Goal: Task Accomplishment & Management: Manage account settings

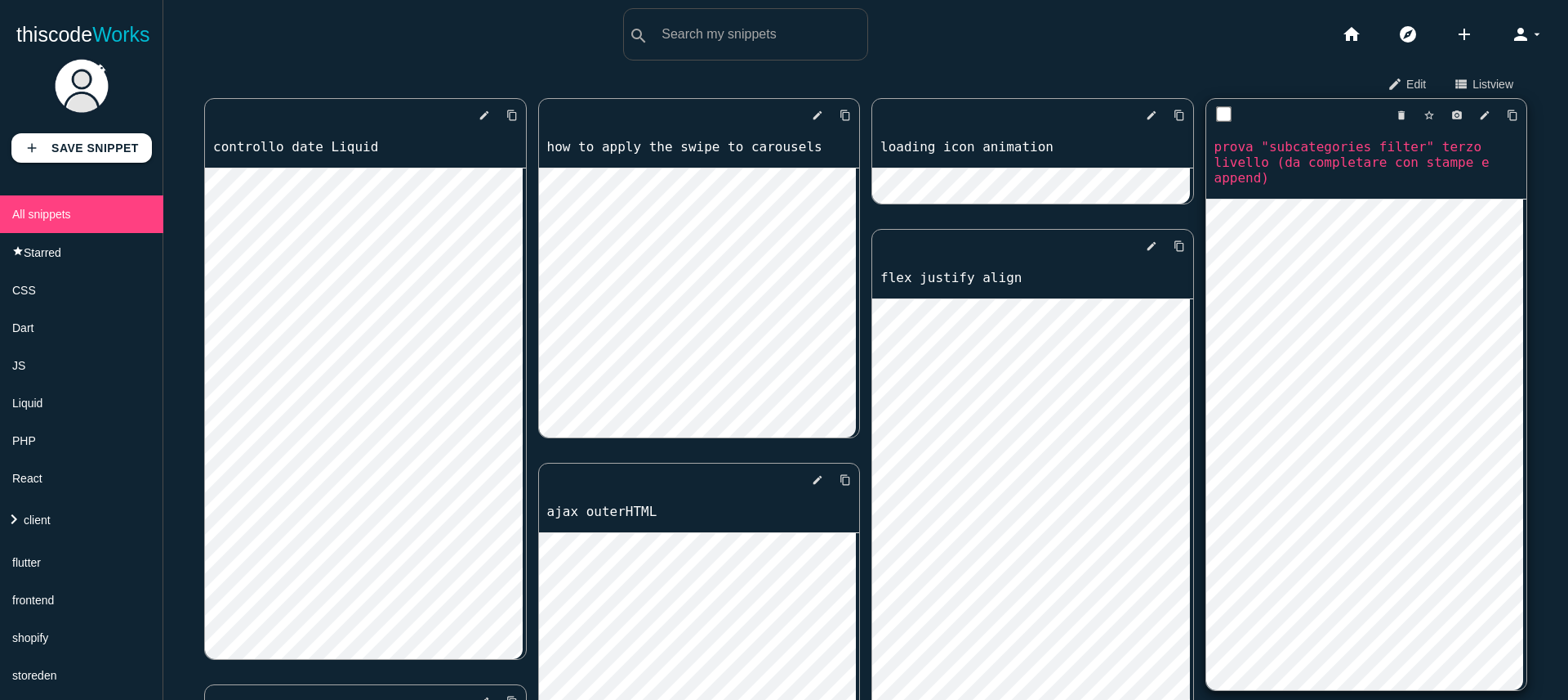
click at [1322, 161] on link "prova "subcategories filter" terzo livello (da completare con stampe e append)" at bounding box center [1367, 161] width 321 height 50
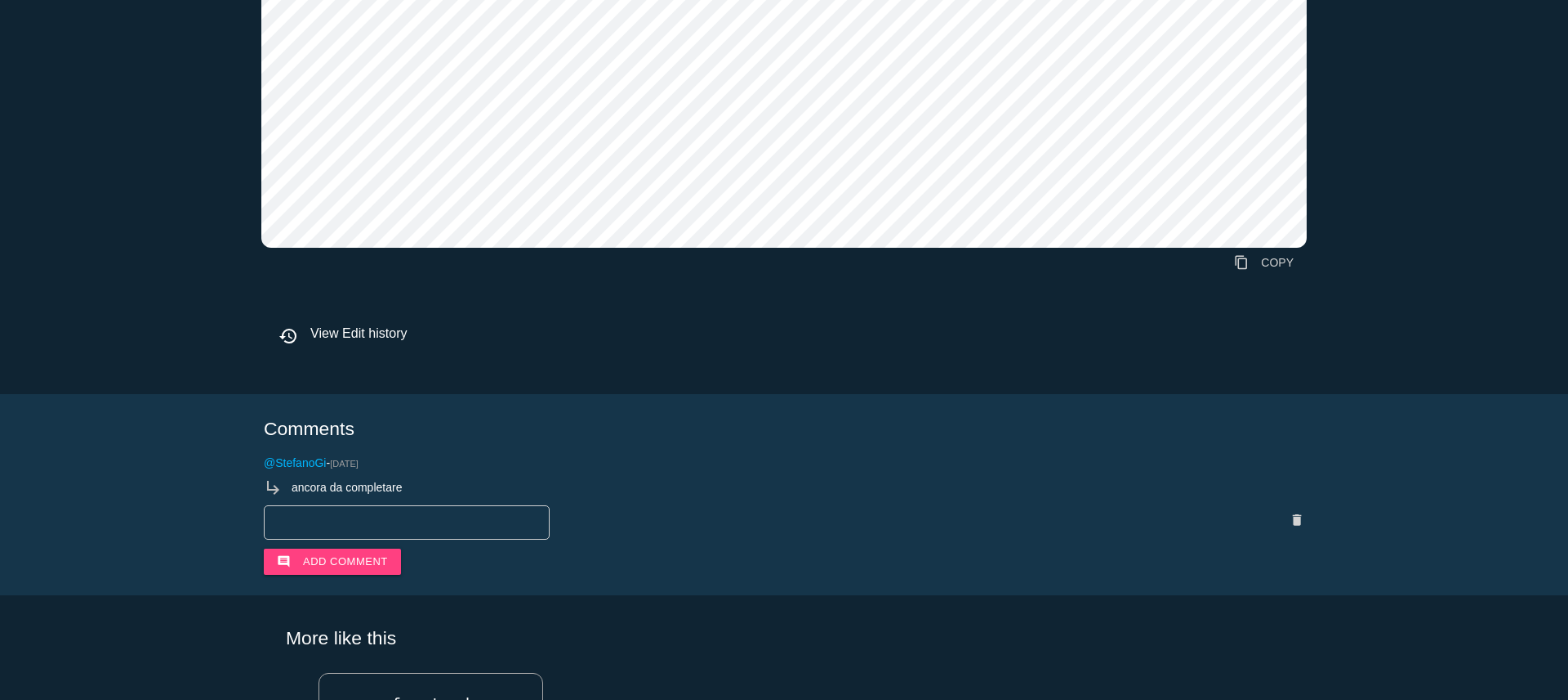
scroll to position [2243, 0]
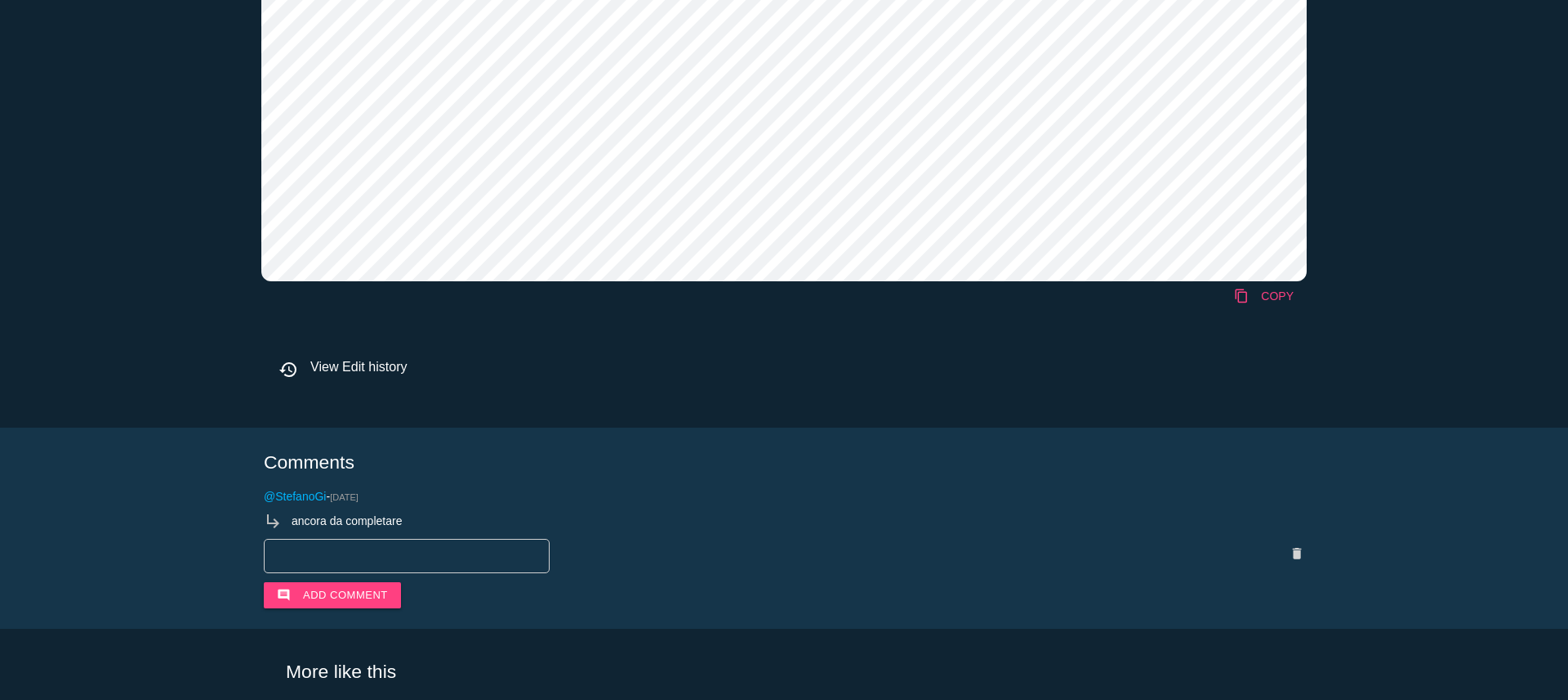
click at [1271, 298] on link "content_copy COPY" at bounding box center [1264, 296] width 86 height 30
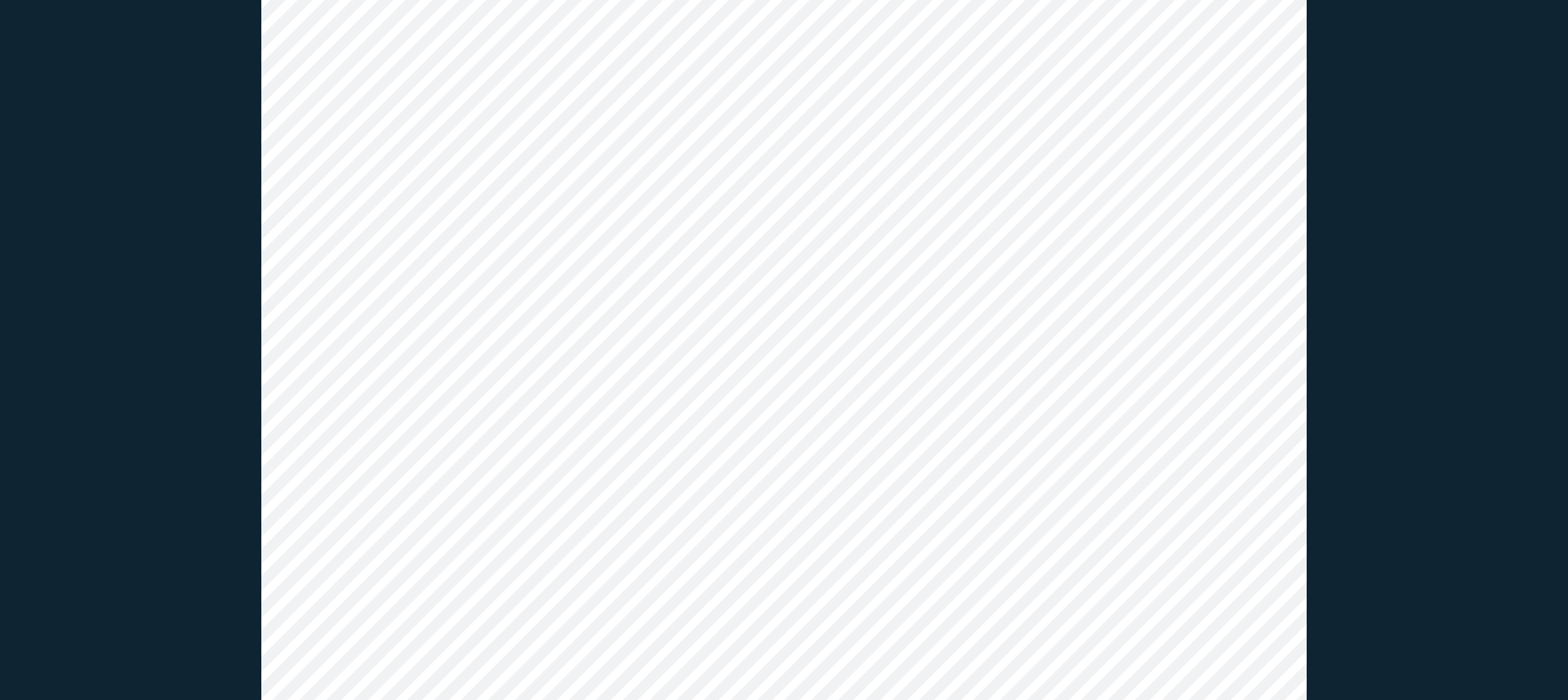
scroll to position [0, 0]
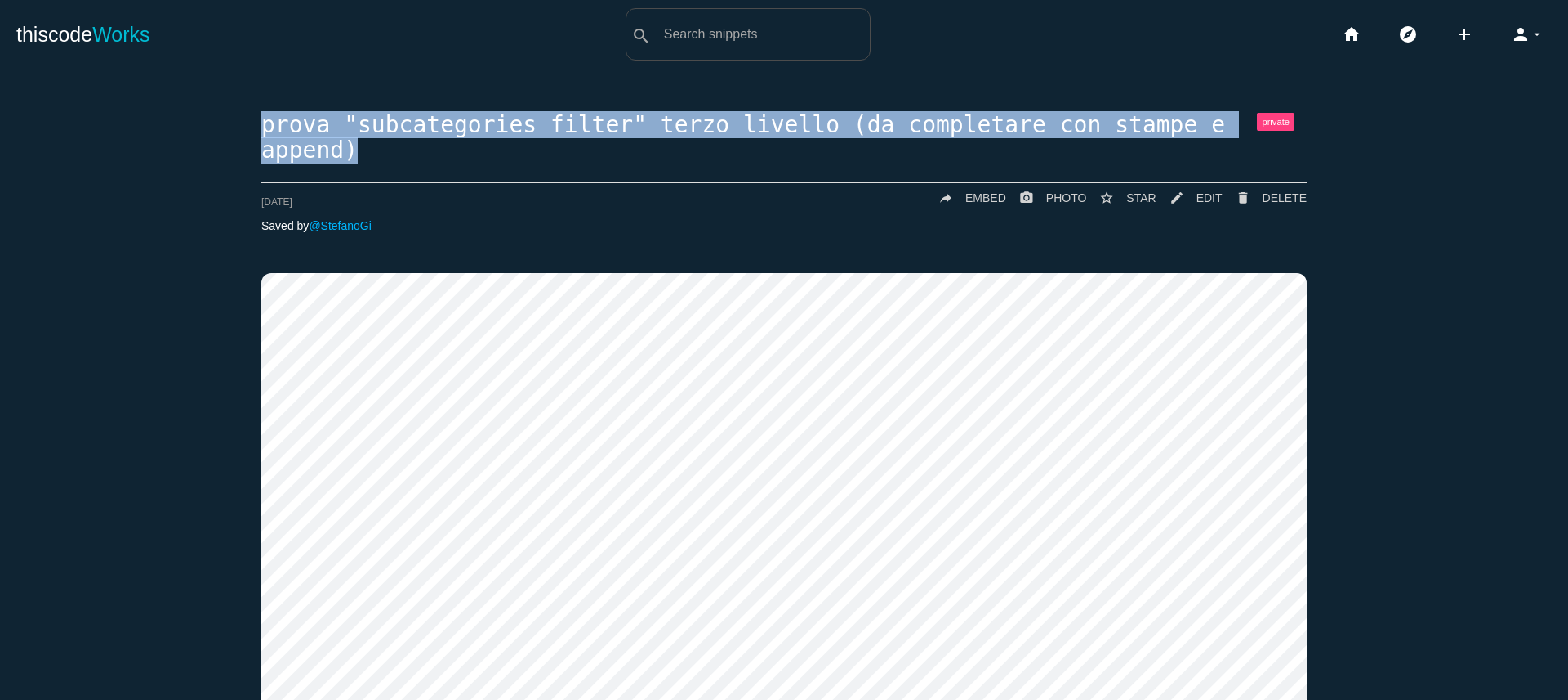
drag, startPoint x: 349, startPoint y: 147, endPoint x: 236, endPoint y: 131, distance: 114.1
copy h1 "prova "subcategories filter" terzo livello (da completare con stampe e append)"
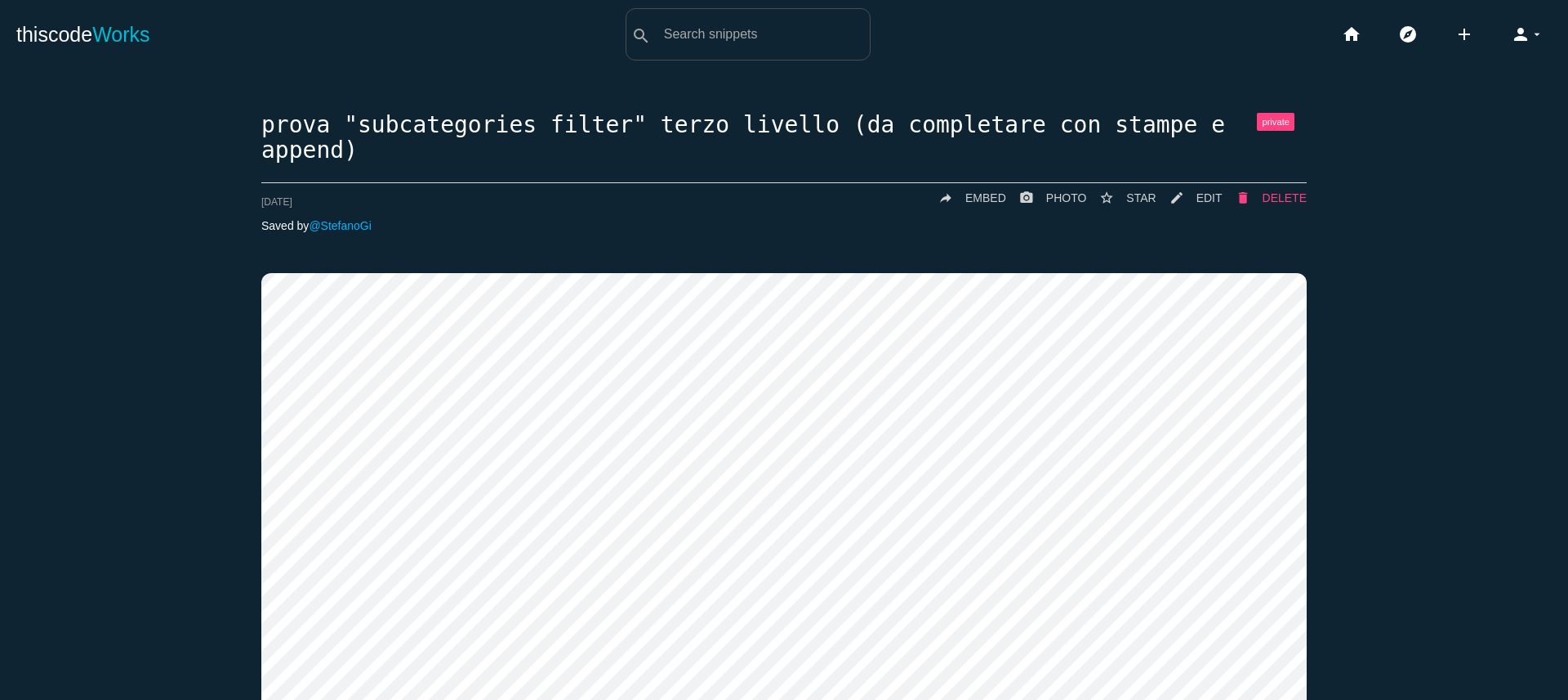
click at [1293, 199] on span "DELETE" at bounding box center [1285, 197] width 44 height 13
click at [1265, 198] on span "DELETE" at bounding box center [1285, 197] width 44 height 13
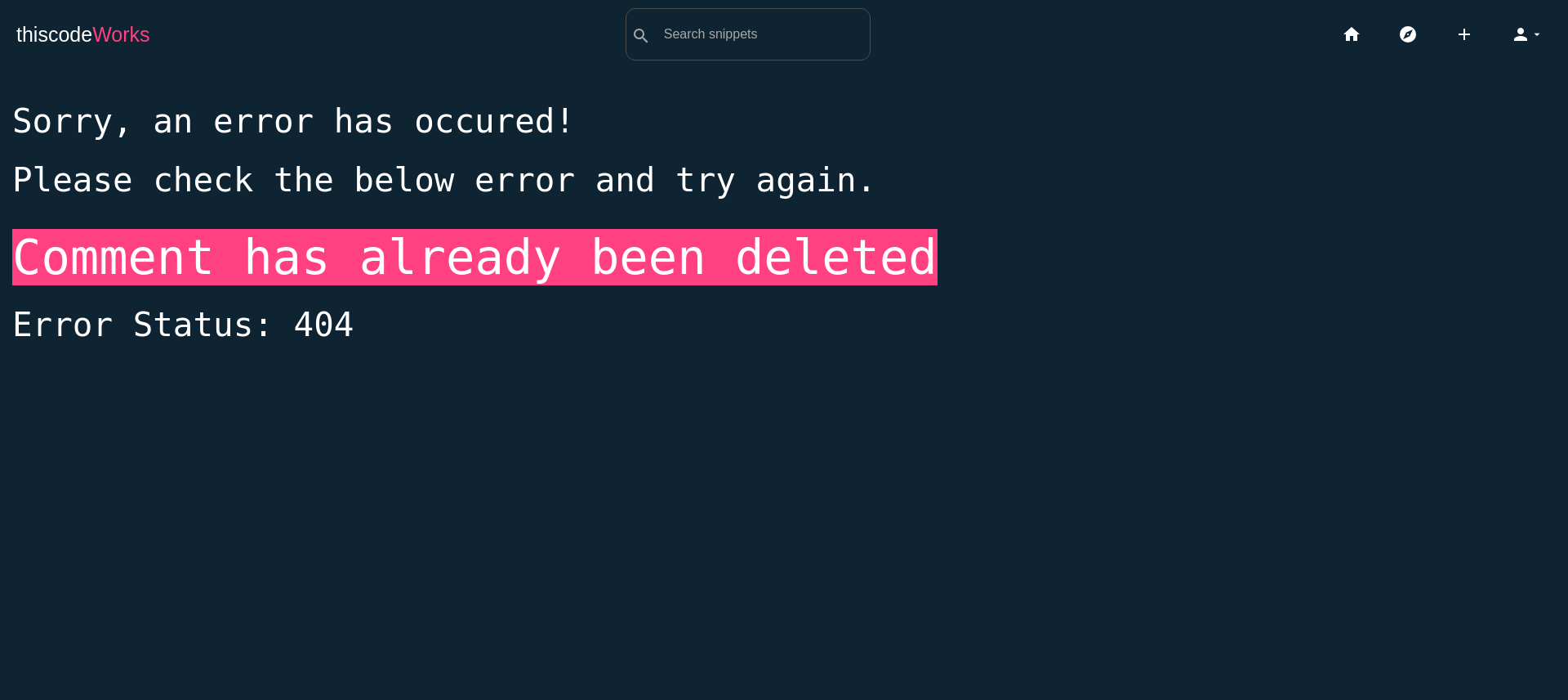
click at [119, 44] on span "Works" at bounding box center [121, 34] width 57 height 23
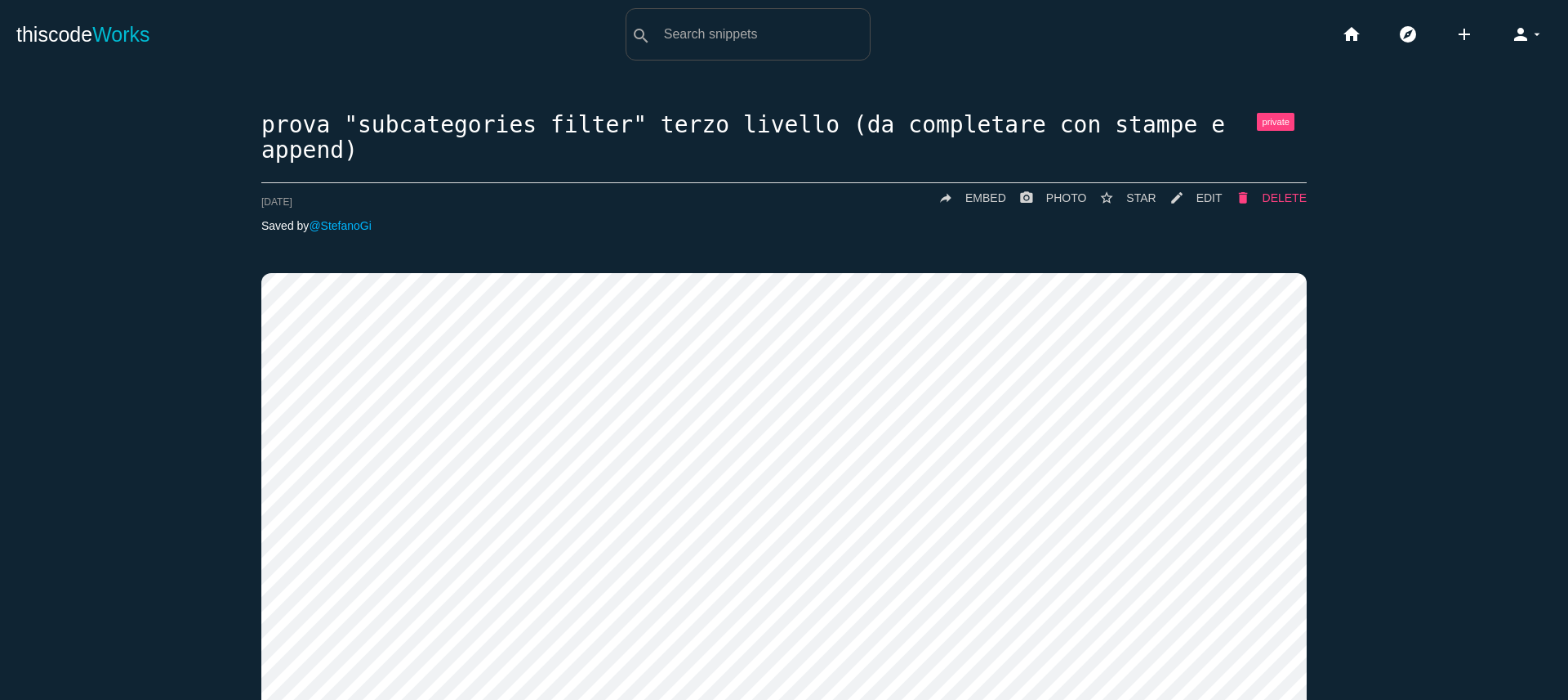
click at [1275, 197] on span "DELETE" at bounding box center [1285, 197] width 44 height 13
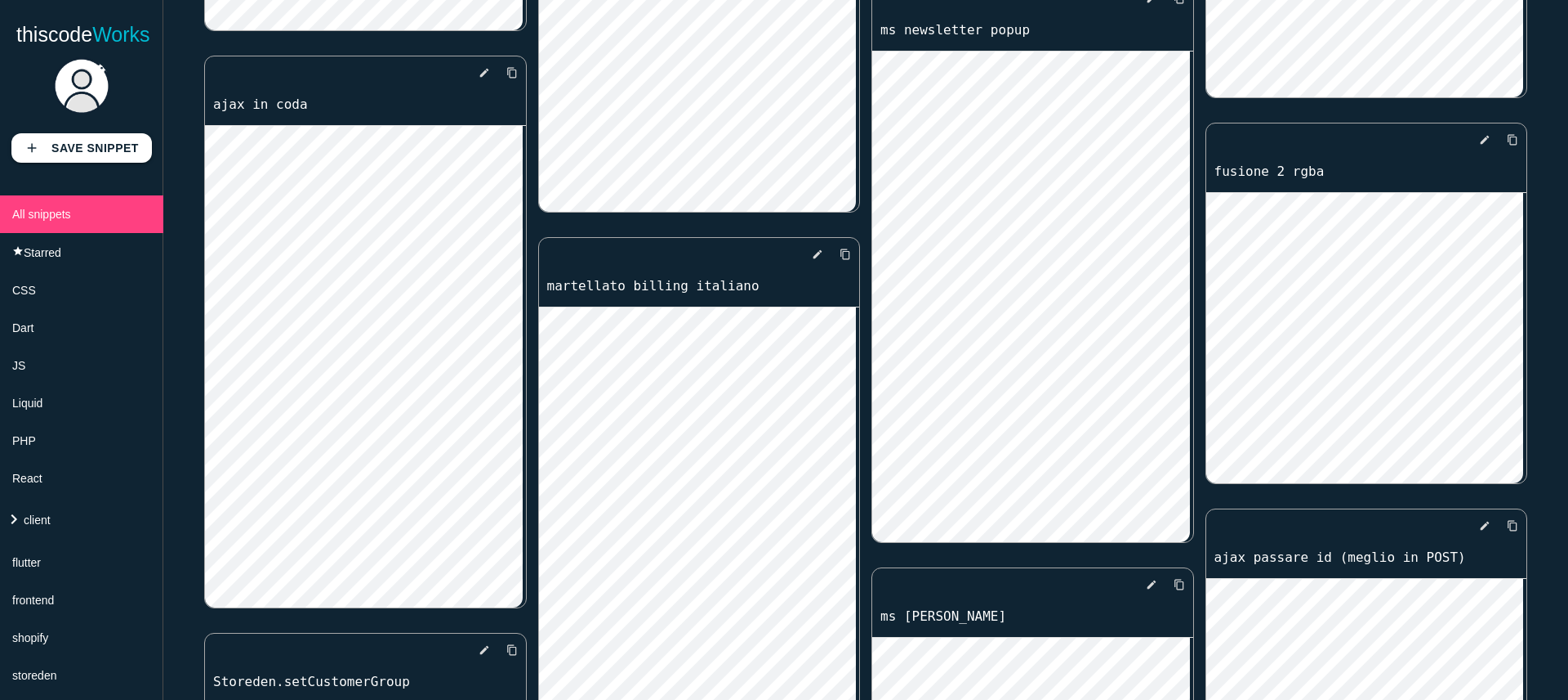
scroll to position [1228, 0]
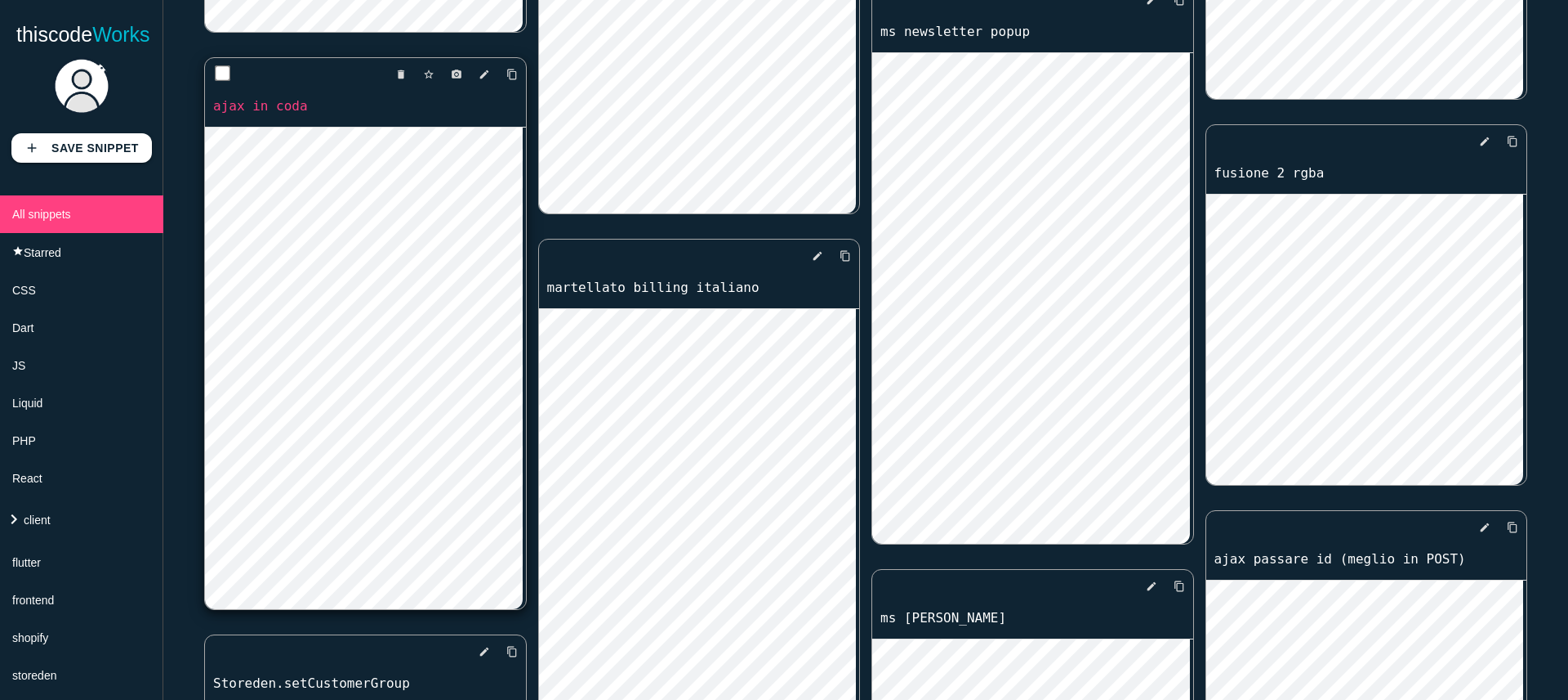
click at [262, 102] on link "ajax in coda" at bounding box center [366, 106] width 321 height 19
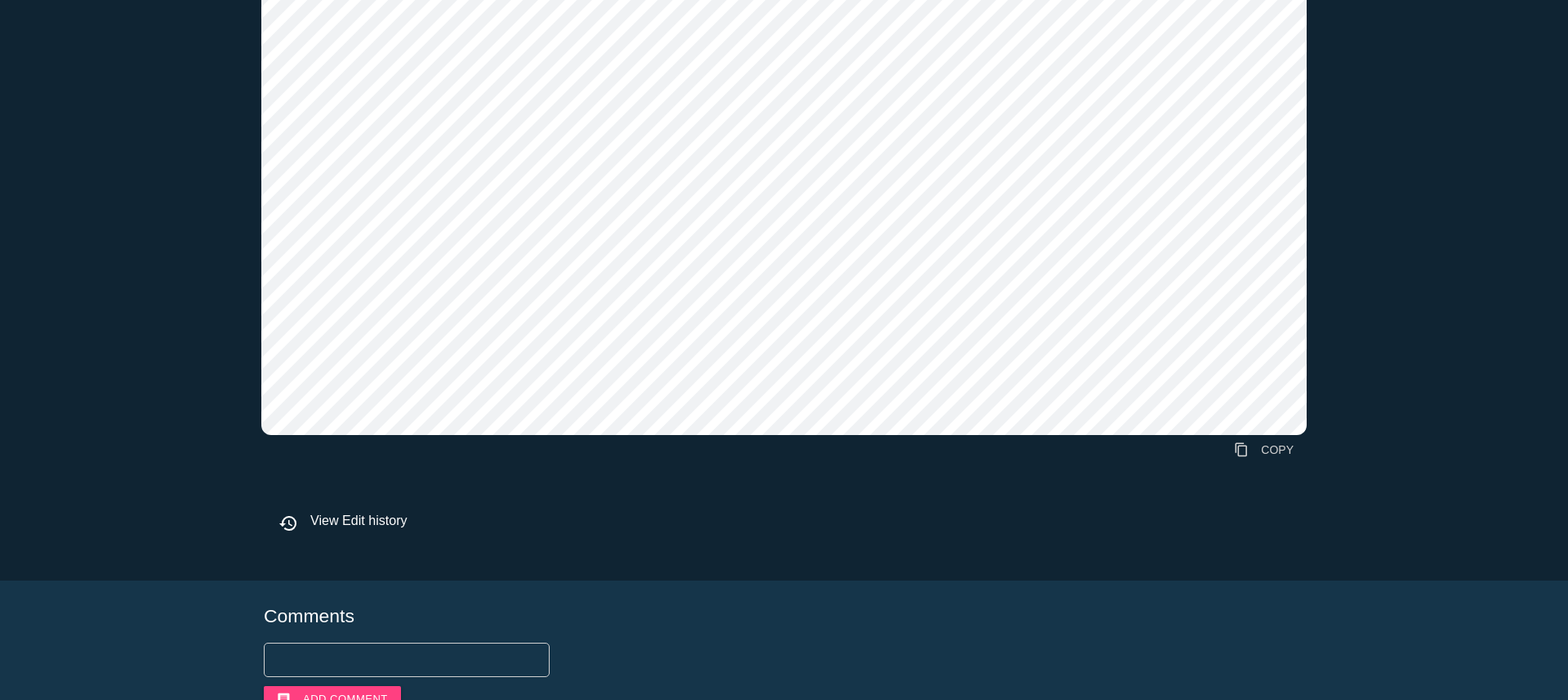
scroll to position [361, 0]
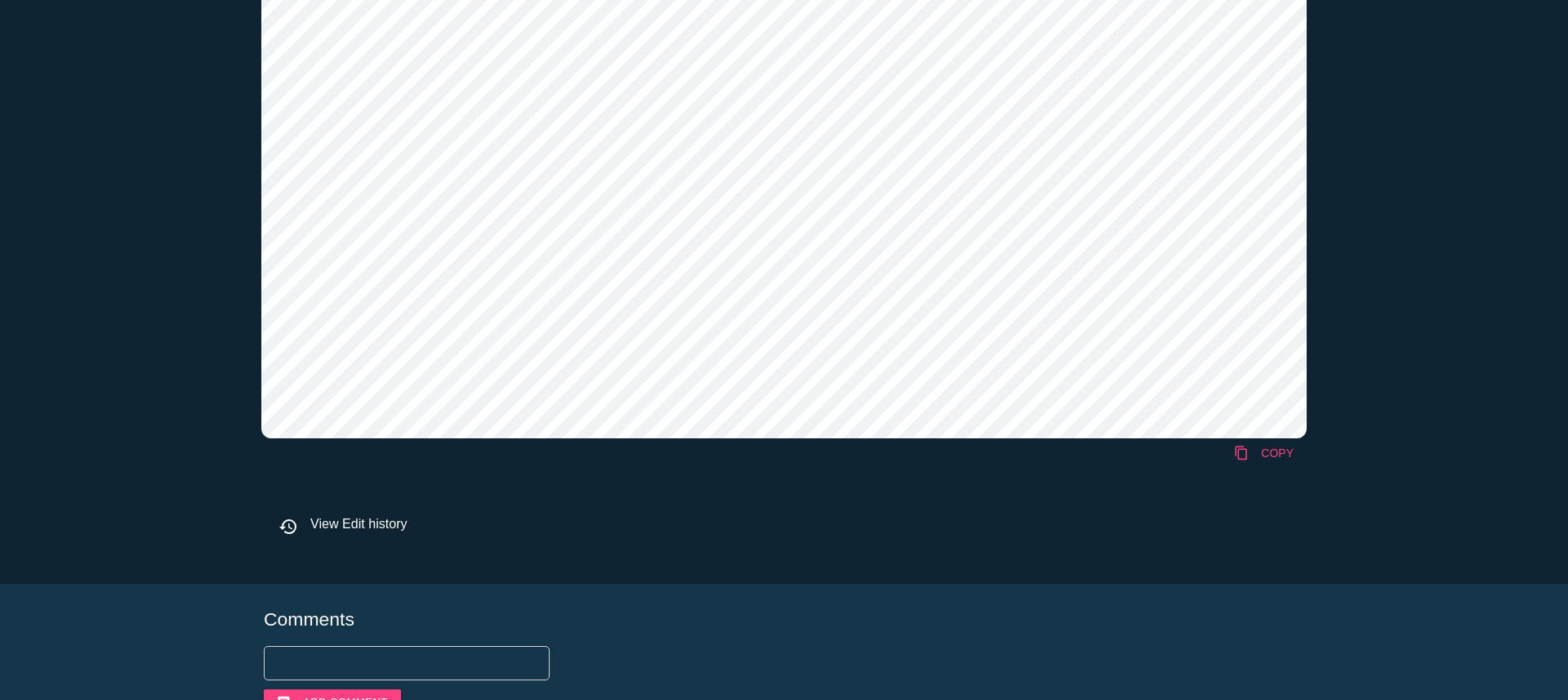
click at [1266, 447] on link "content_copy COPY" at bounding box center [1264, 452] width 86 height 30
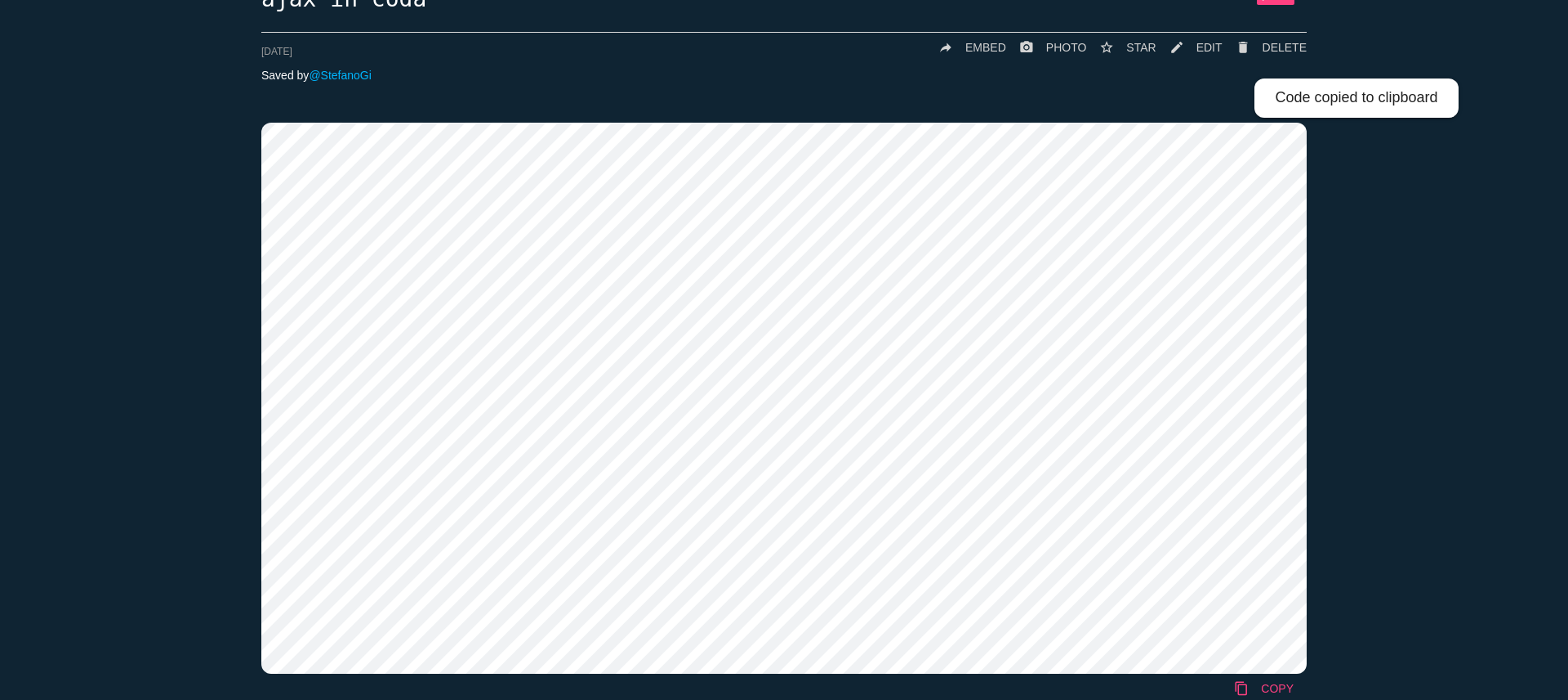
scroll to position [0, 0]
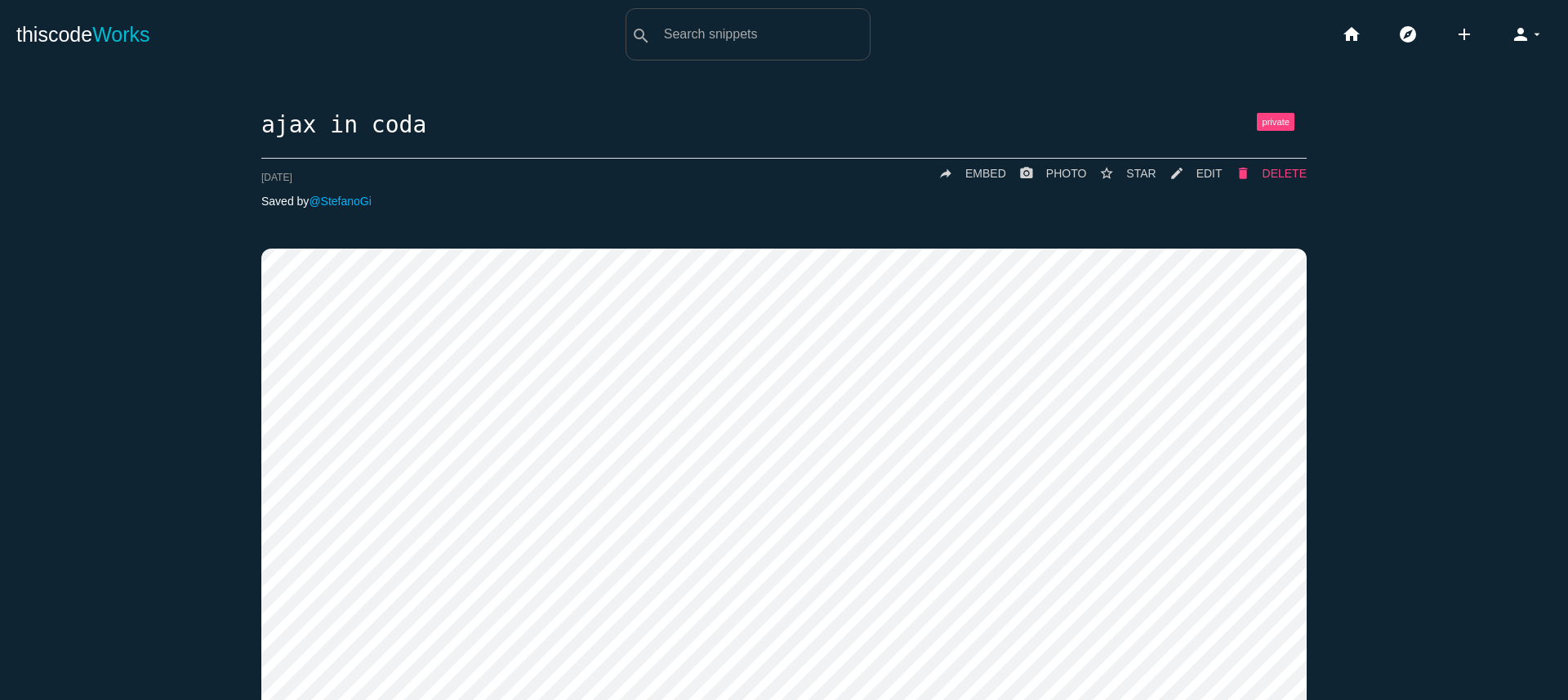
click at [1265, 172] on span "DELETE" at bounding box center [1285, 172] width 44 height 13
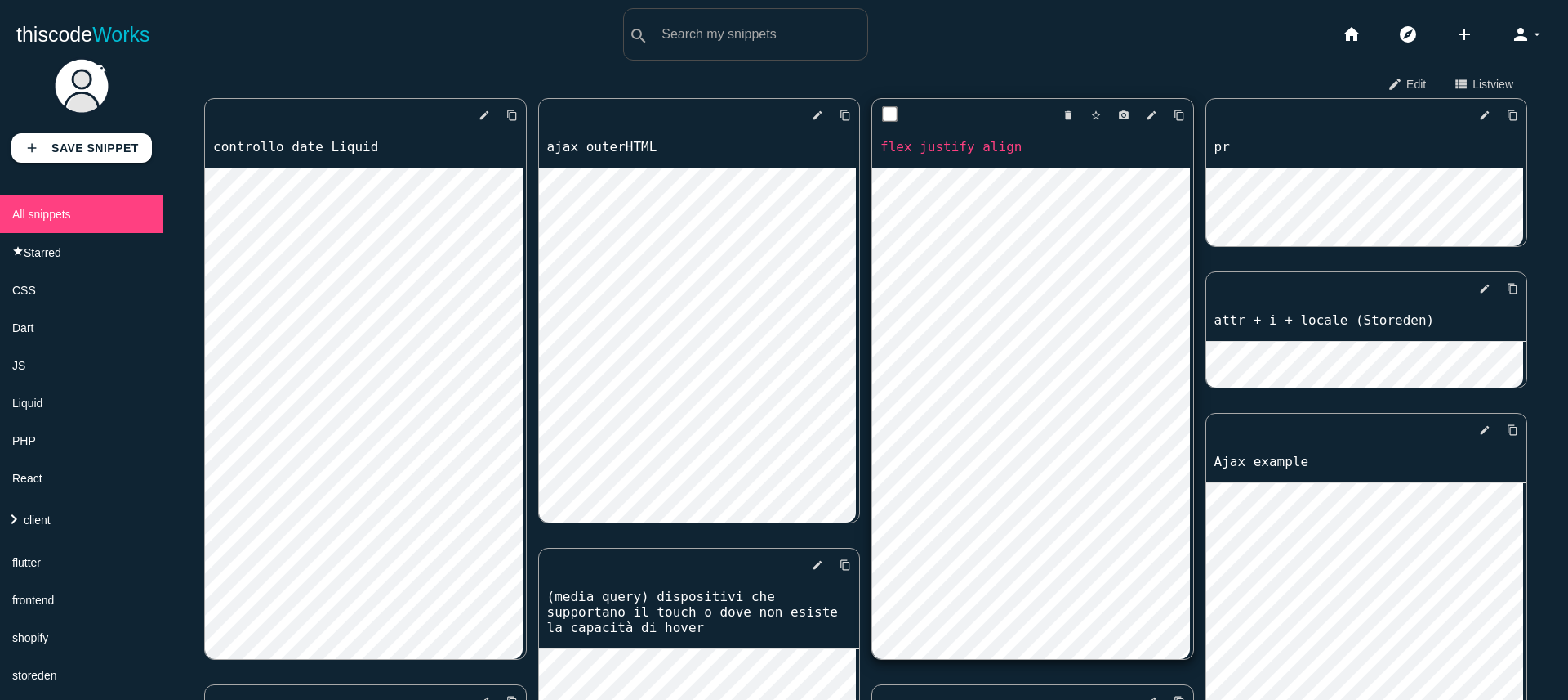
click at [945, 152] on link "flex justify align" at bounding box center [1033, 146] width 321 height 19
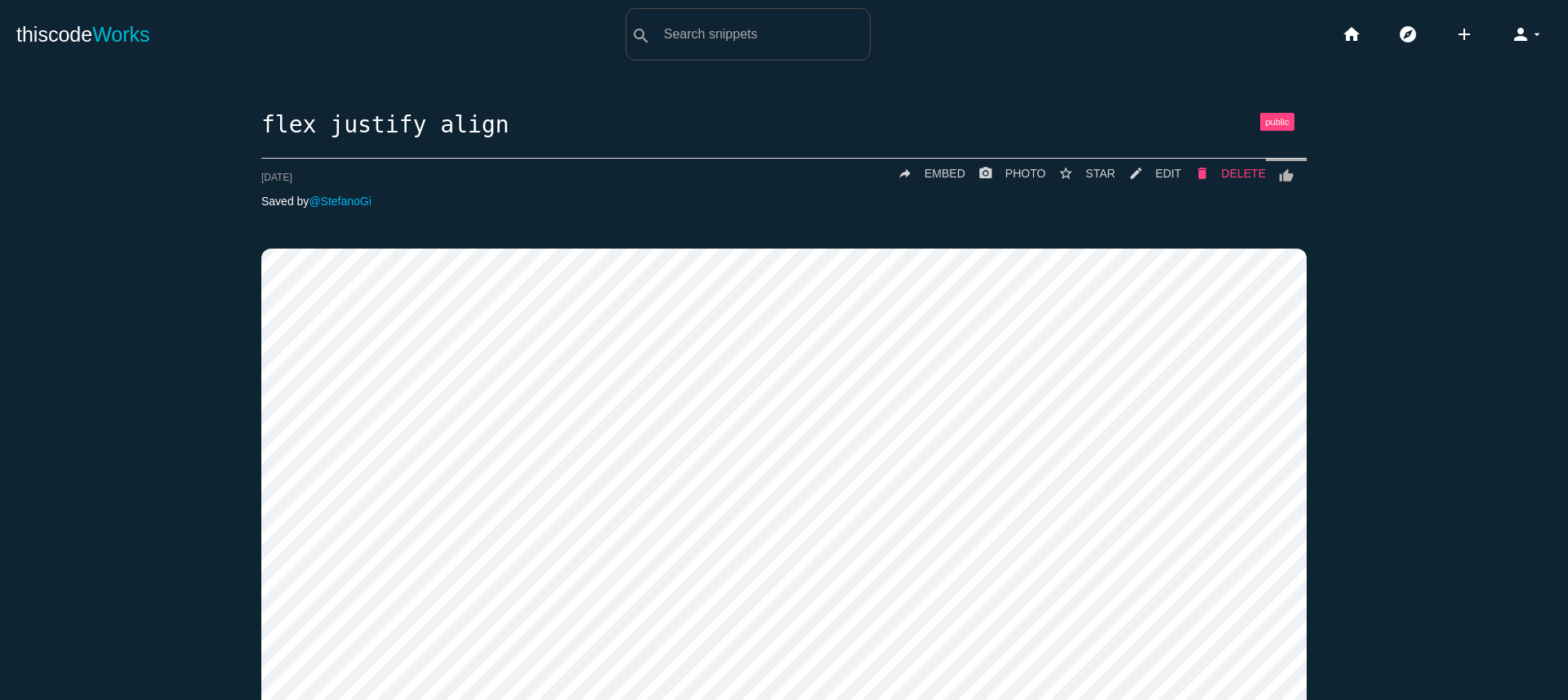
click at [1238, 173] on span "DELETE" at bounding box center [1244, 172] width 44 height 13
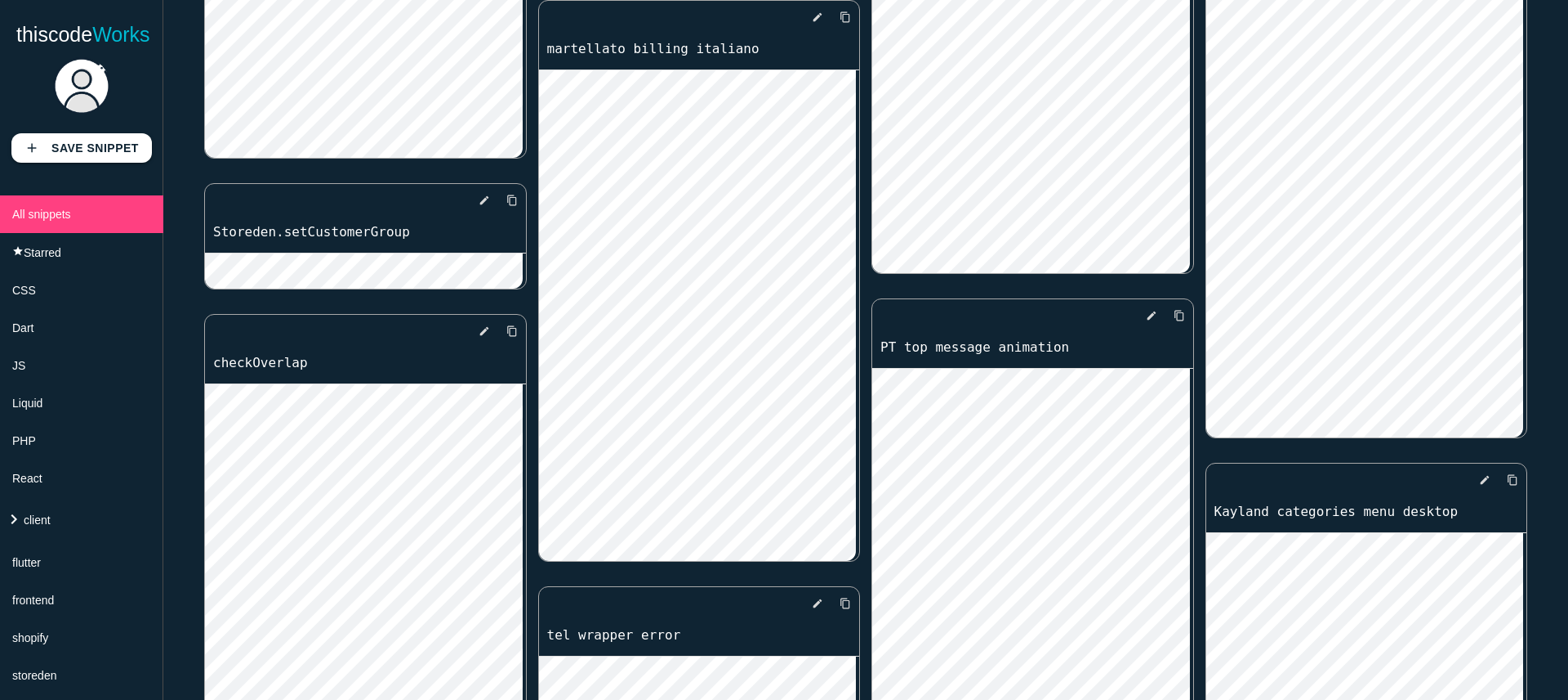
scroll to position [1173, 0]
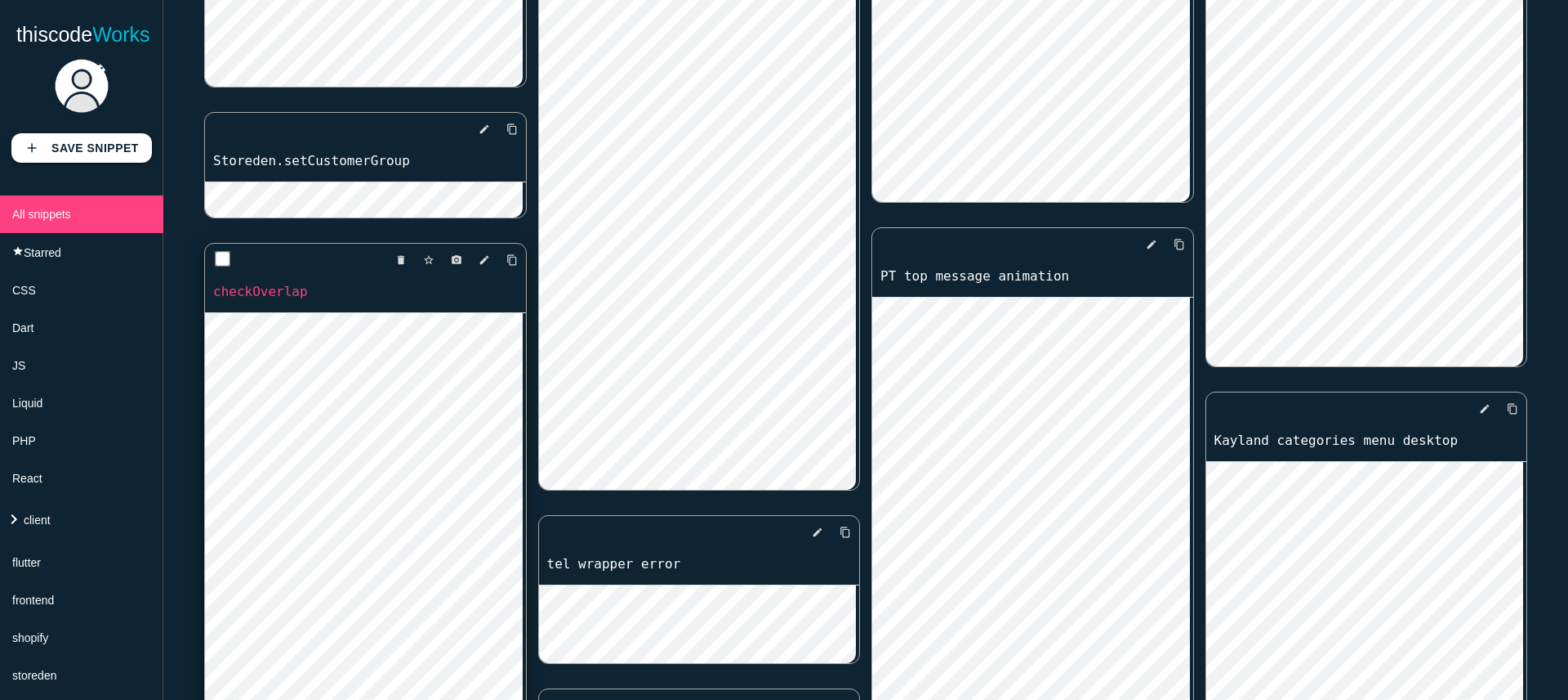
click at [275, 293] on link "checkOverlap" at bounding box center [366, 292] width 321 height 19
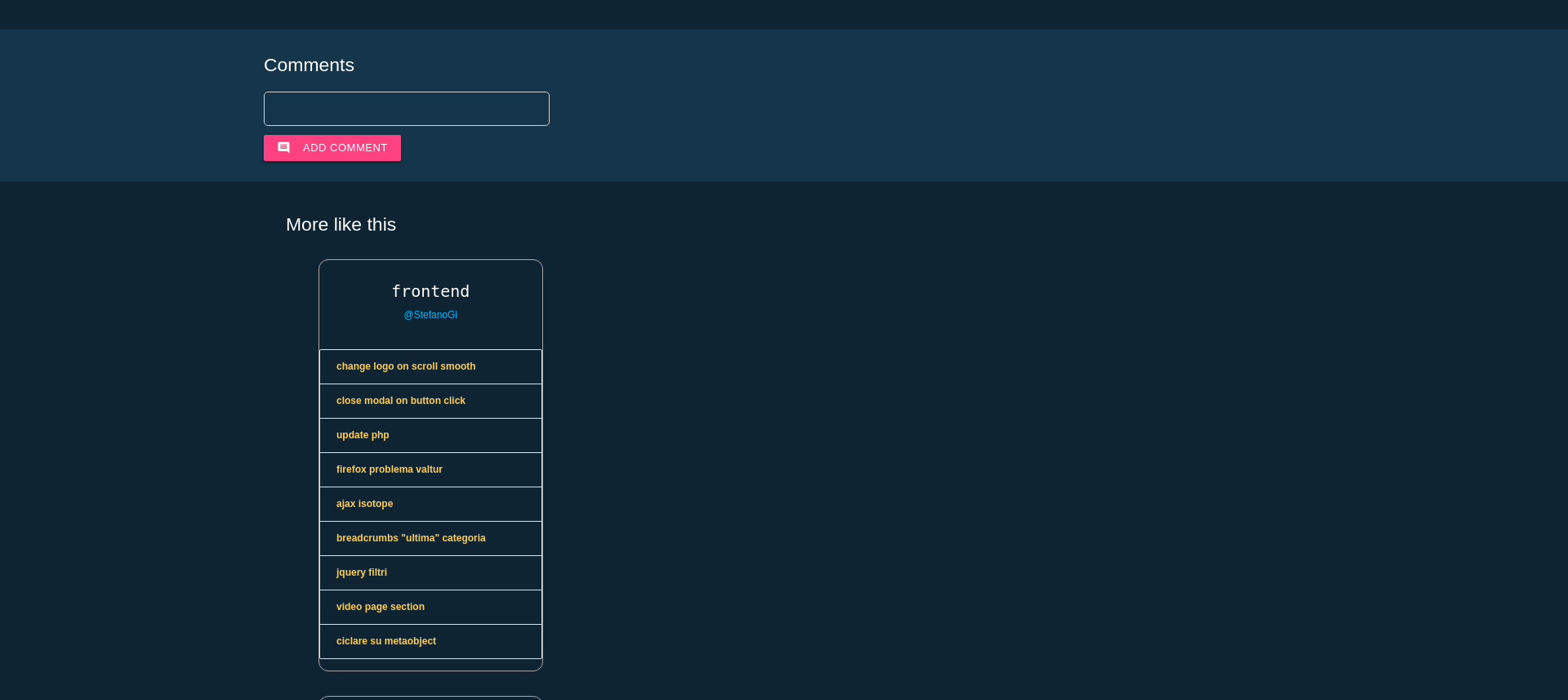
scroll to position [755, 0]
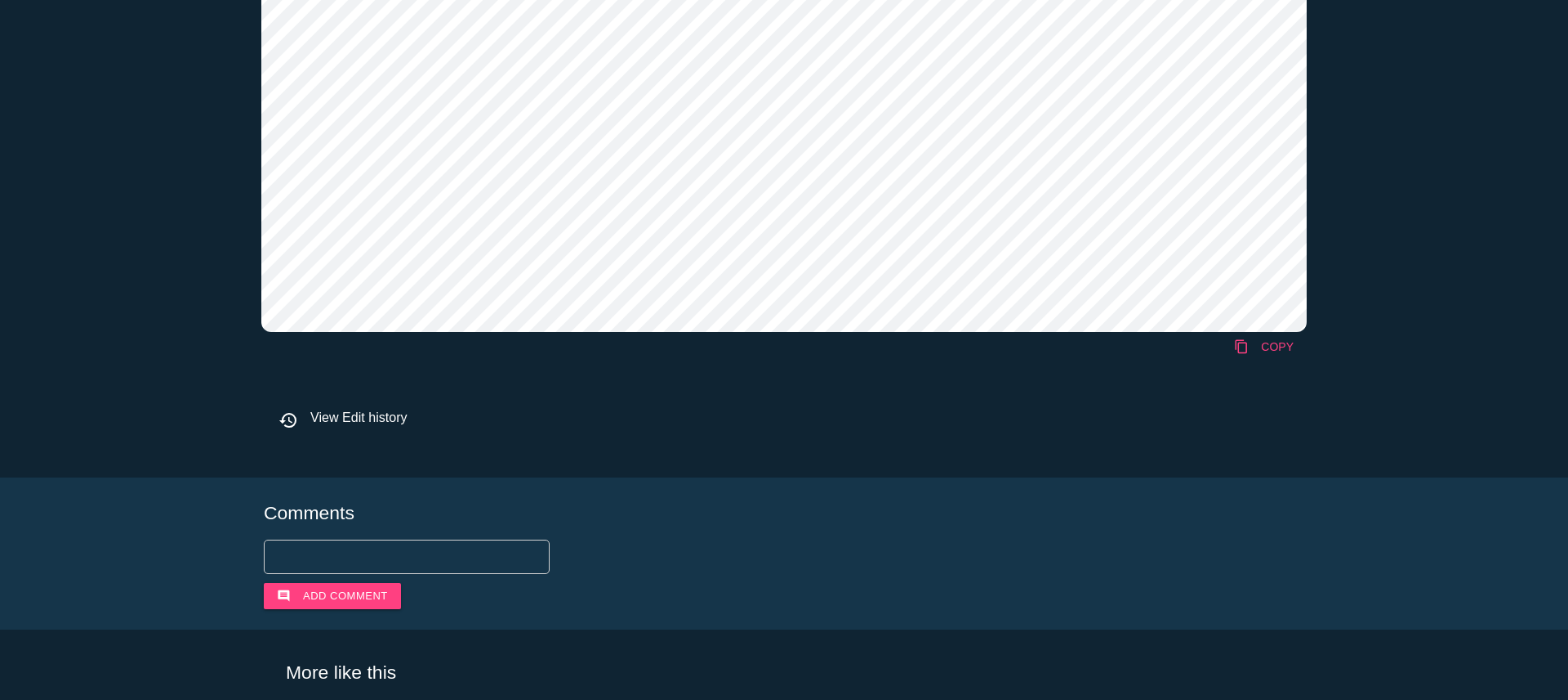
click at [1287, 347] on link "content_copy COPY" at bounding box center [1264, 347] width 86 height 30
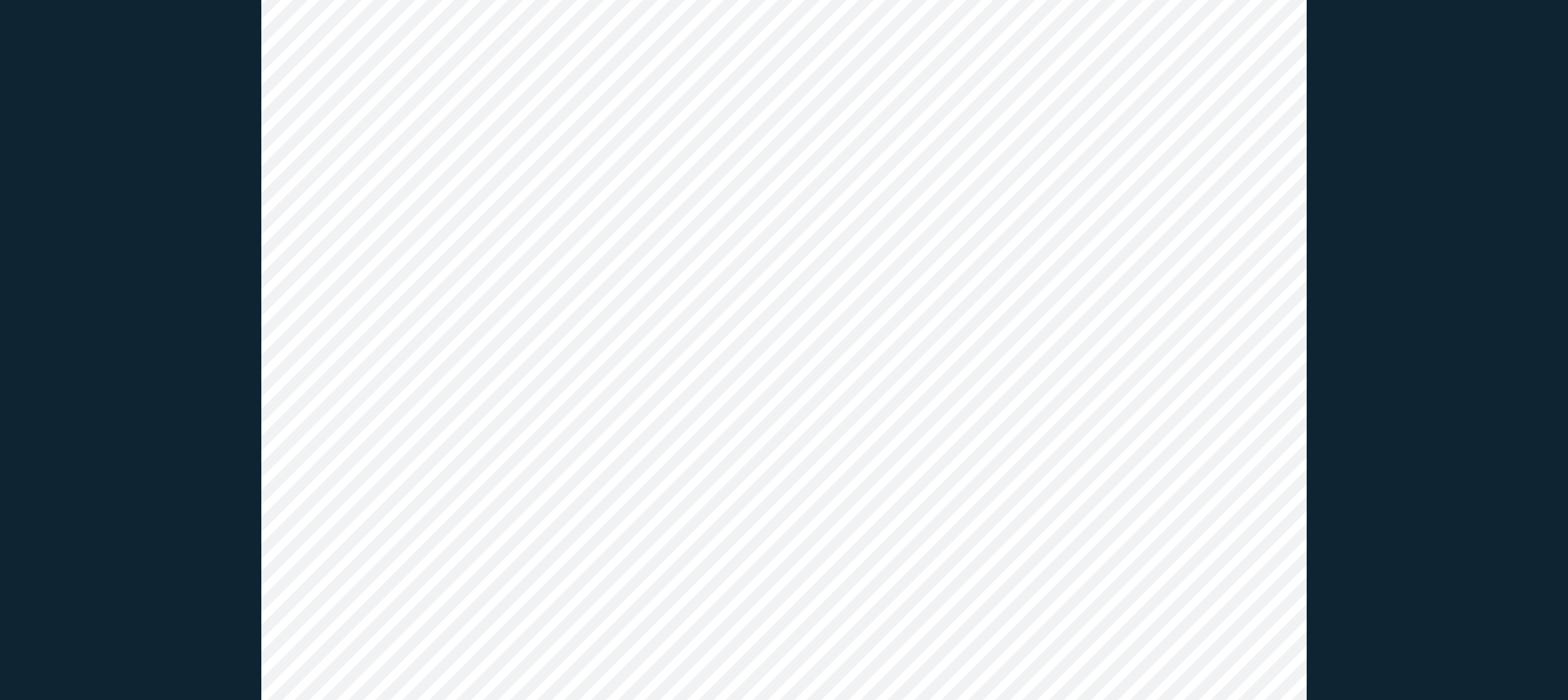
scroll to position [0, 0]
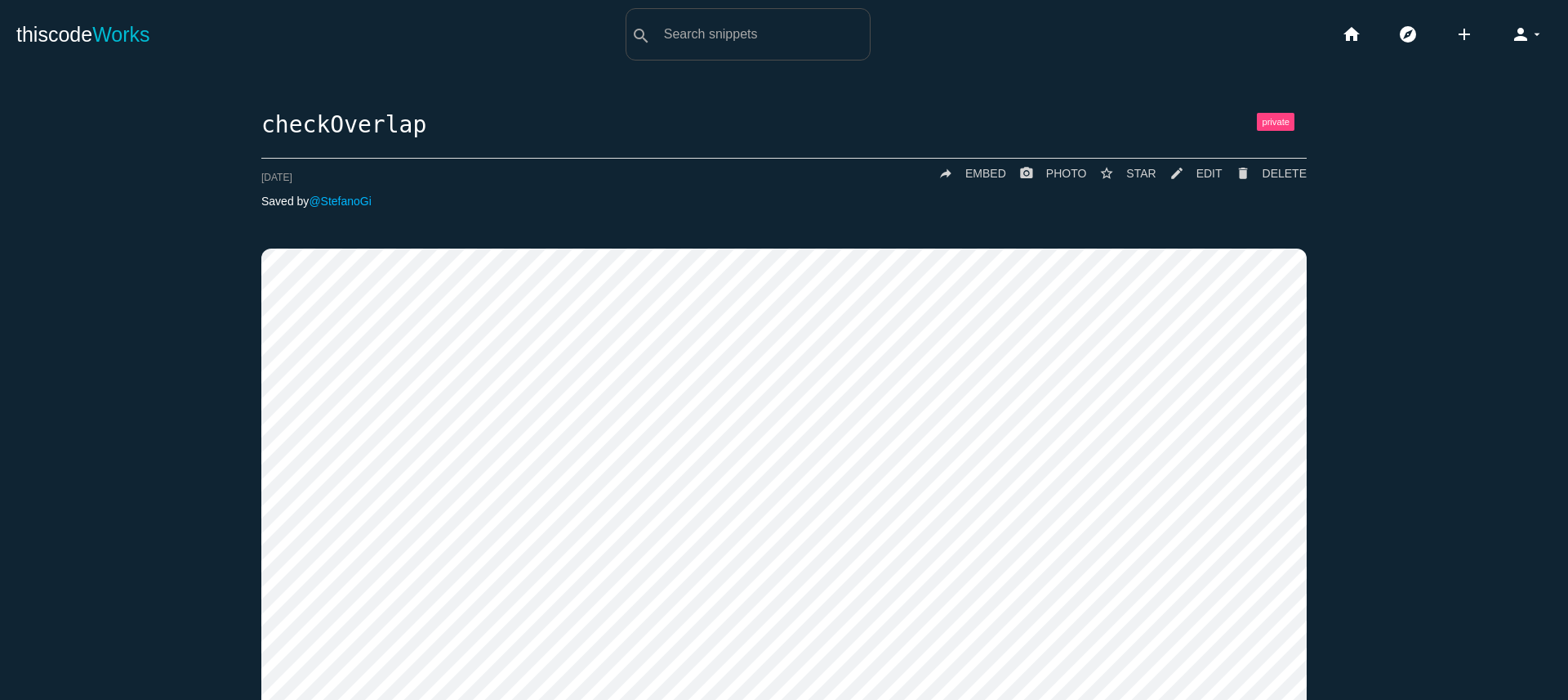
click at [311, 118] on h1 "checkOverlap" at bounding box center [783, 125] width 1045 height 25
click at [312, 118] on h1 "checkOverlap" at bounding box center [783, 125] width 1045 height 25
copy h1 "checkOverlap"
click at [1268, 175] on span "DELETE" at bounding box center [1285, 172] width 44 height 13
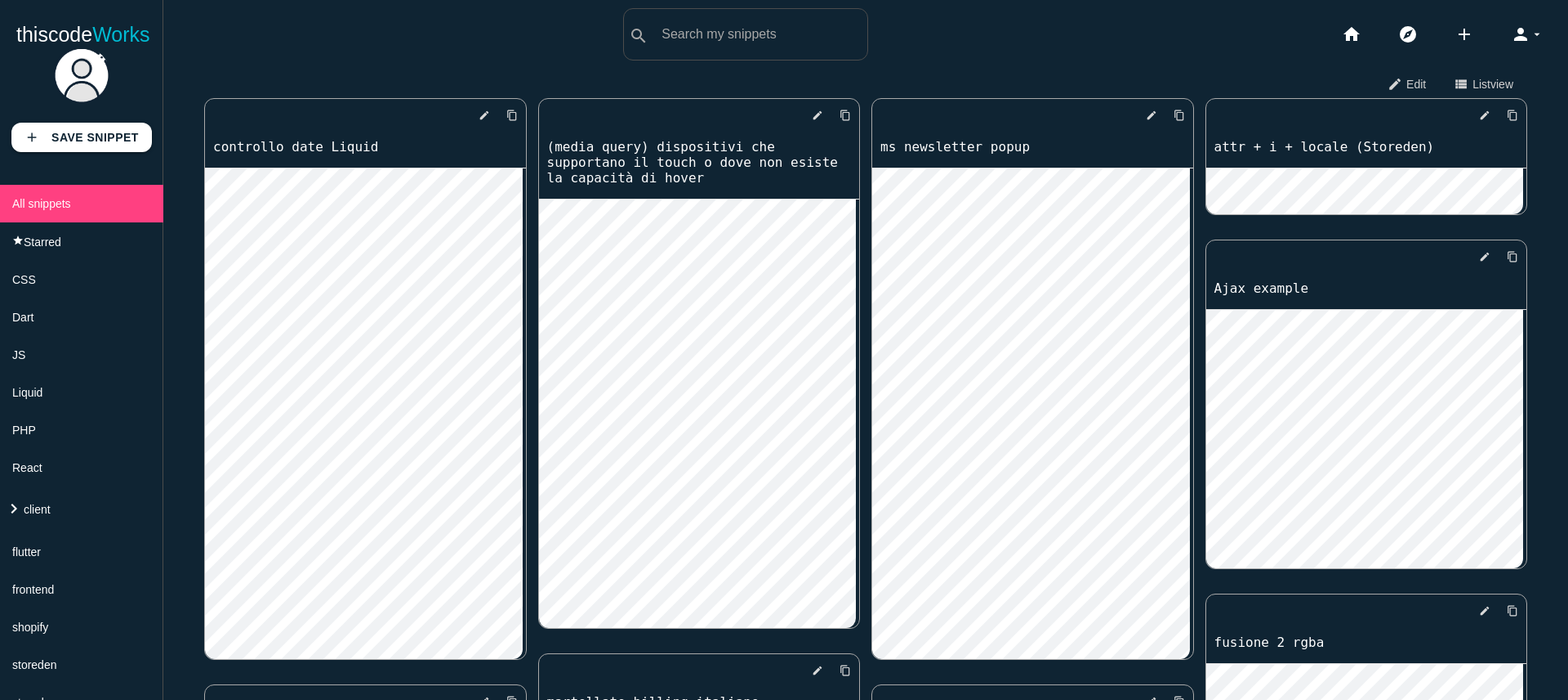
scroll to position [25, 0]
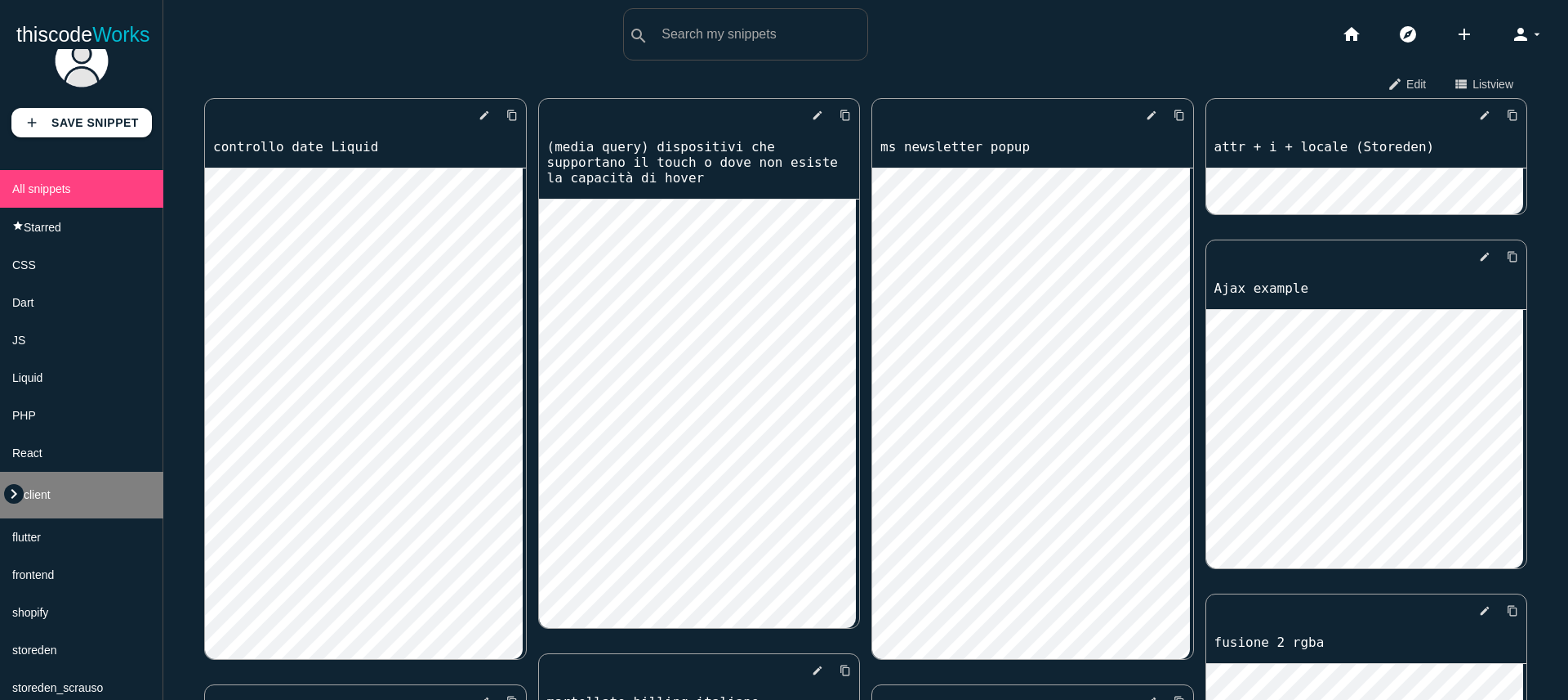
click at [14, 502] on icon "keyboard_arrow_right" at bounding box center [14, 493] width 19 height 19
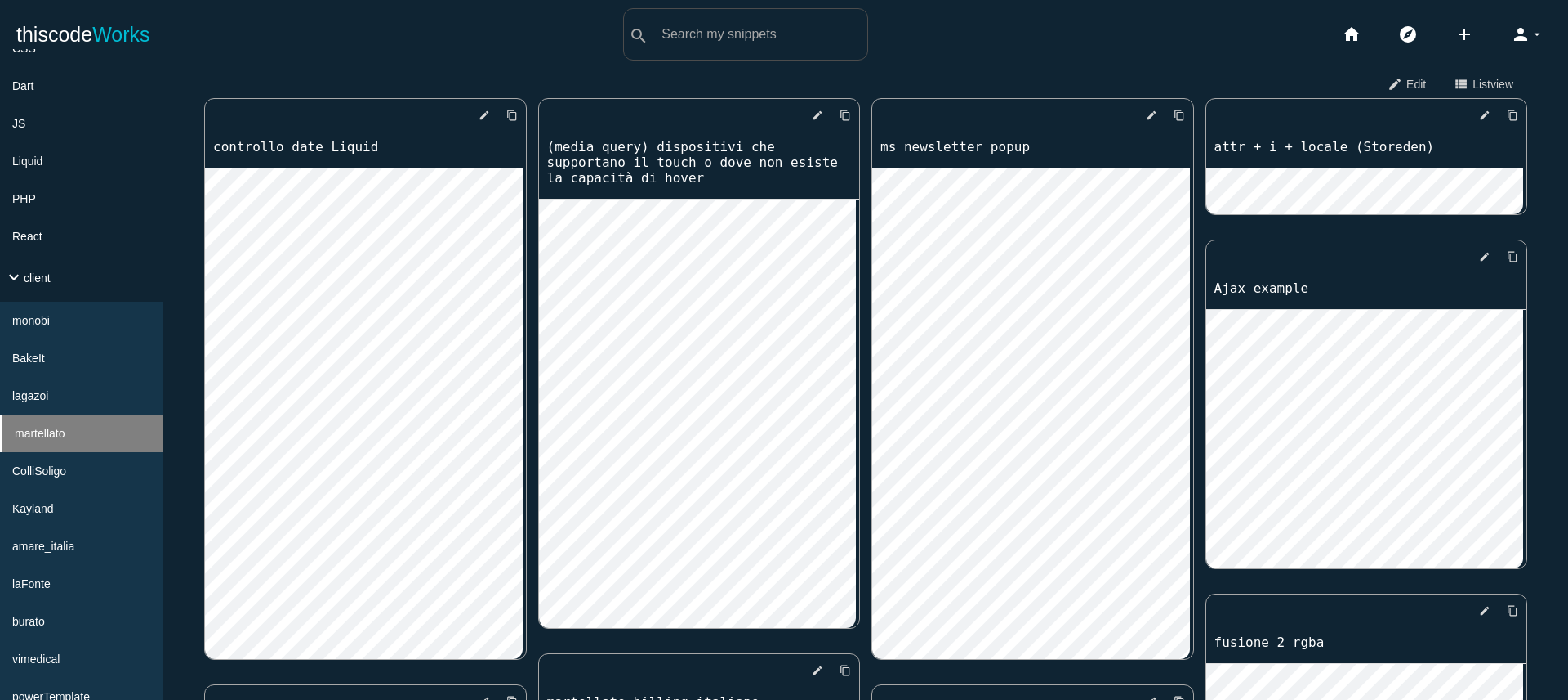
scroll to position [259, 0]
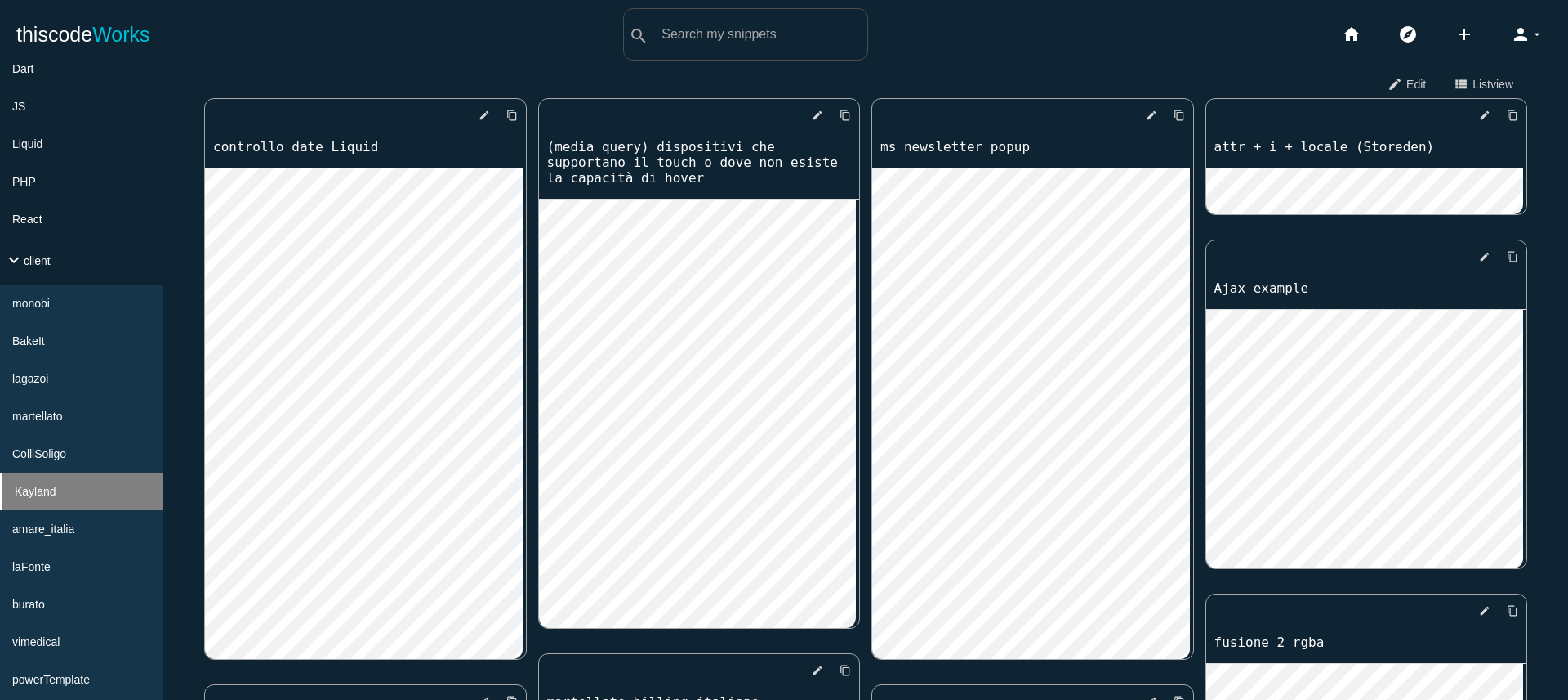
click at [54, 508] on li "Kayland" at bounding box center [81, 491] width 163 height 37
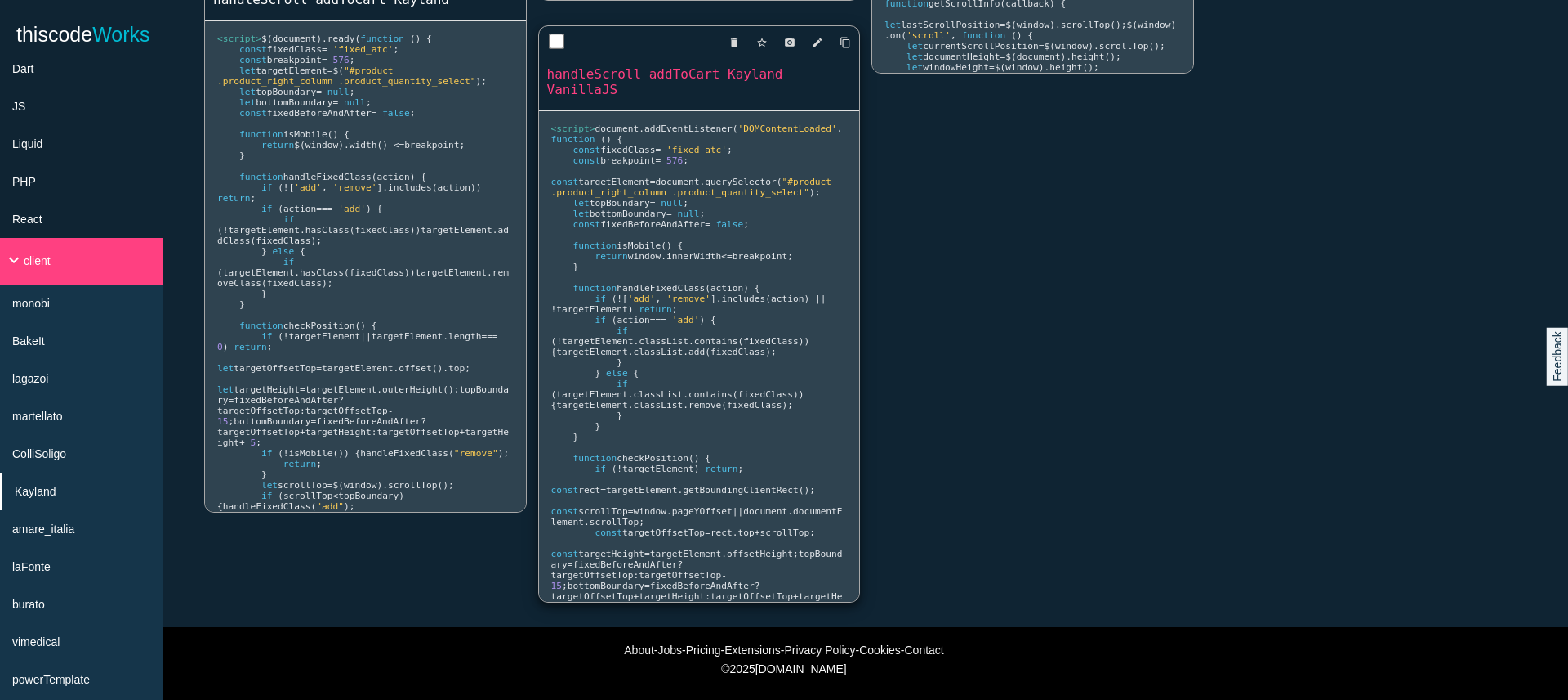
scroll to position [621, 0]
click at [352, 9] on link "handleScroll addToCart Kayland" at bounding box center [366, -1] width 321 height 19
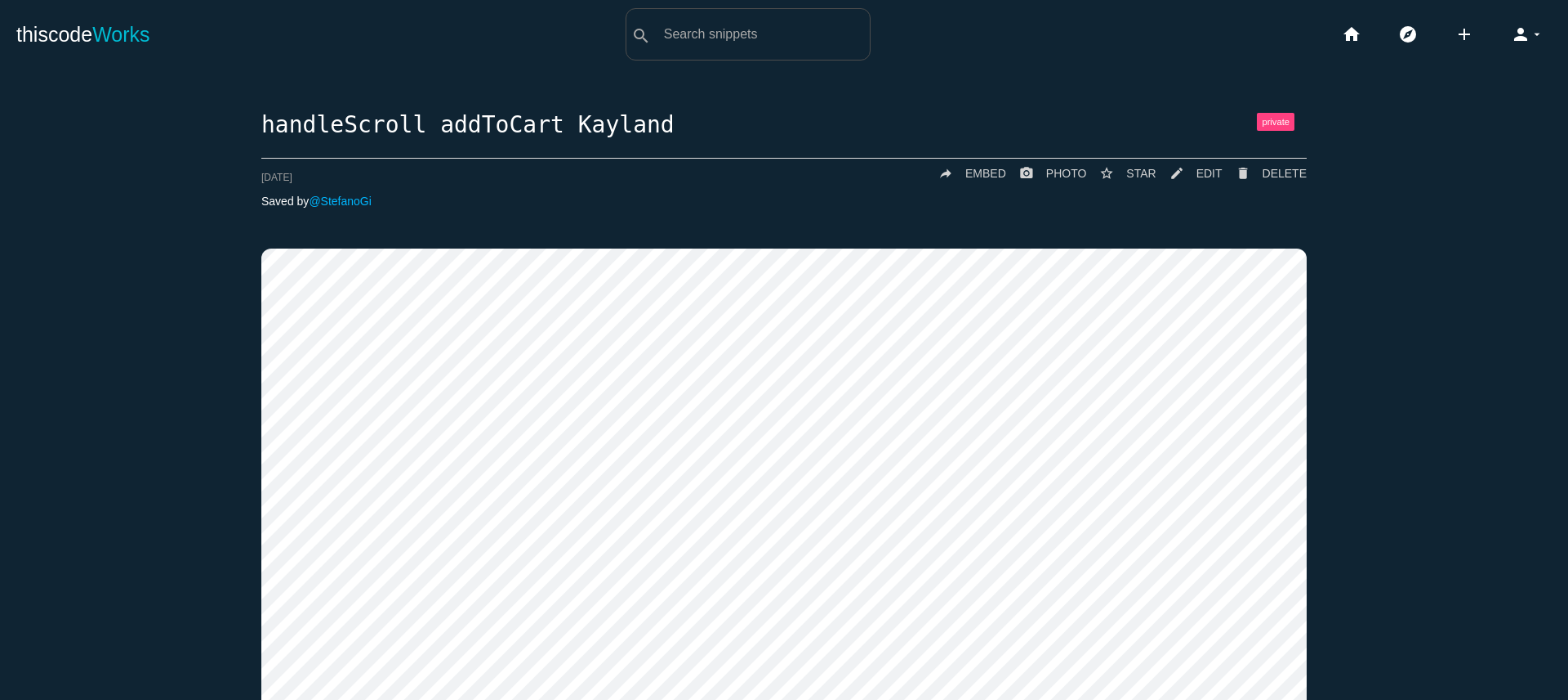
scroll to position [1120, 0]
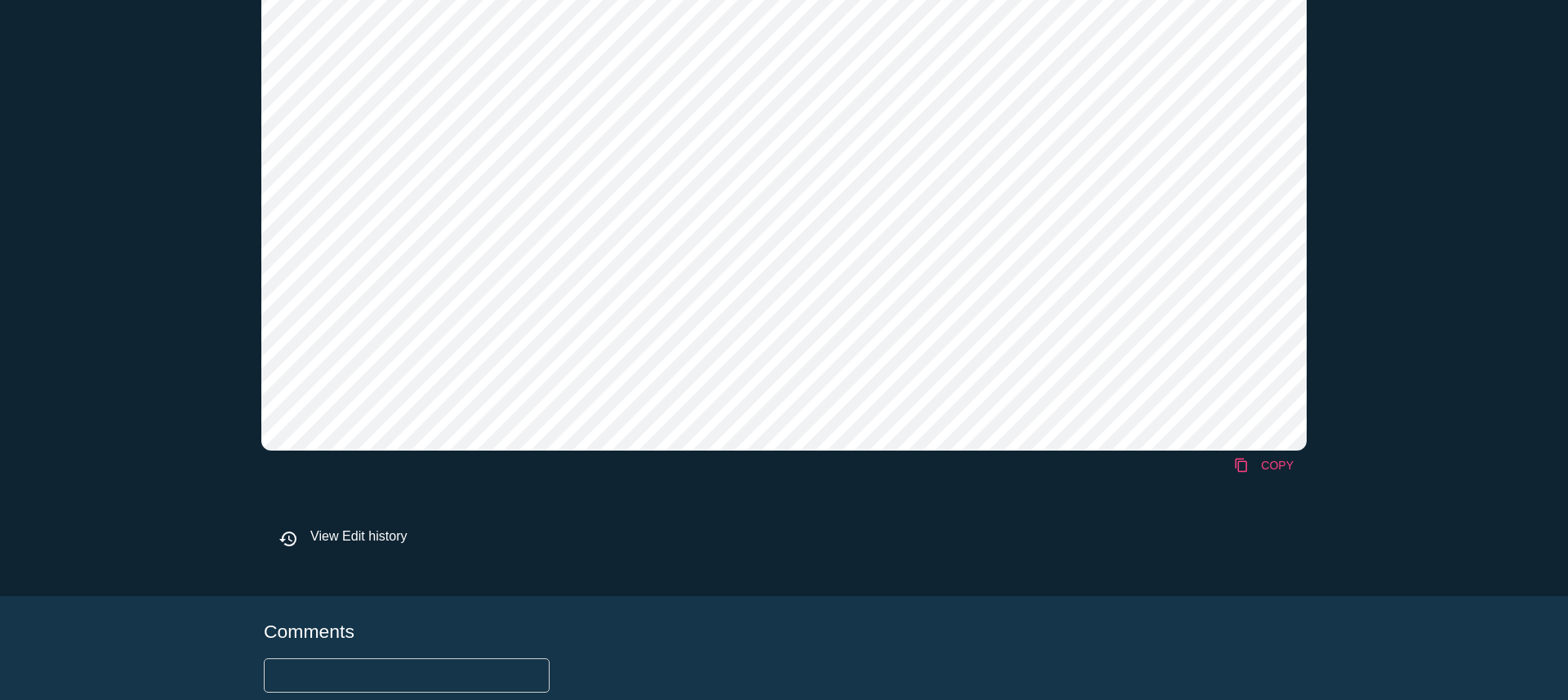
click at [1284, 460] on link "content_copy COPY" at bounding box center [1264, 465] width 86 height 30
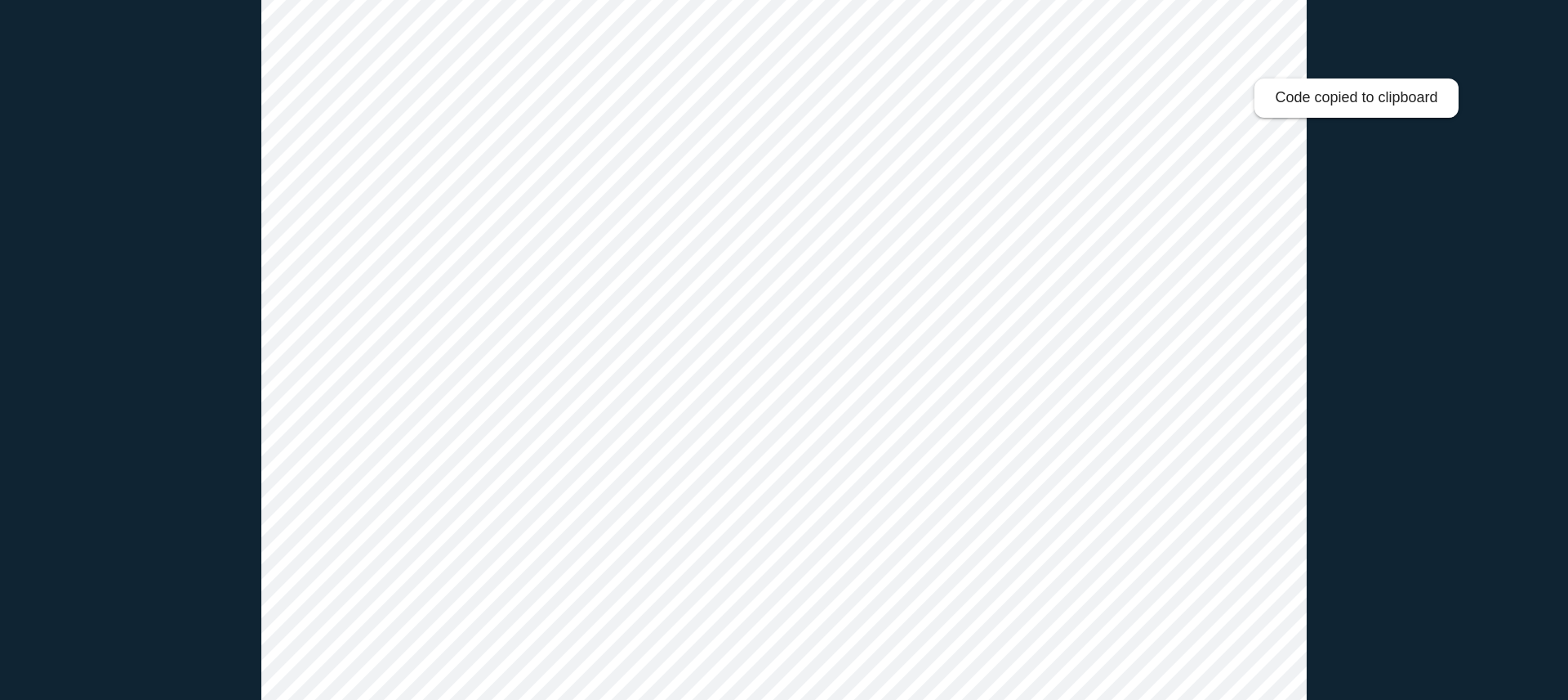
scroll to position [0, 0]
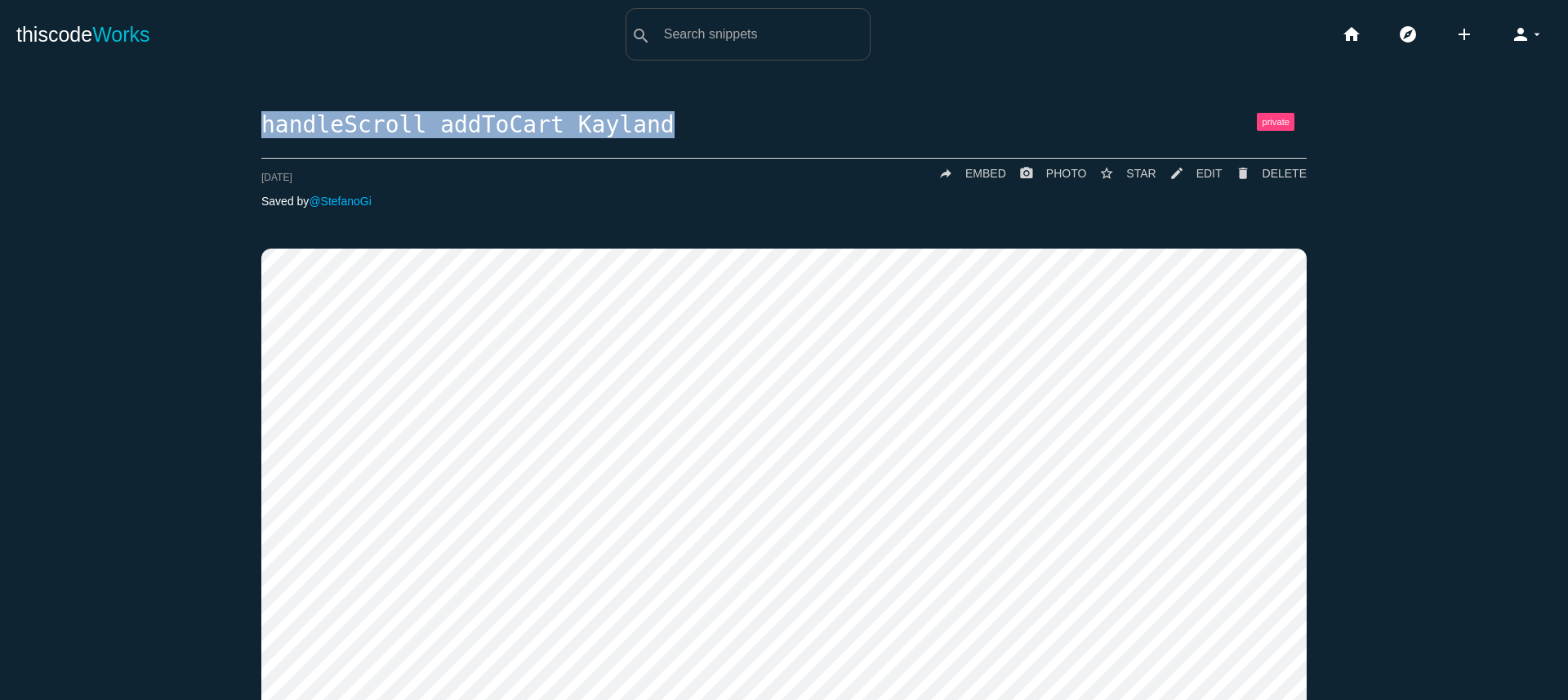
drag, startPoint x: 670, startPoint y: 115, endPoint x: 177, endPoint y: 136, distance: 493.4
copy h1 "handleScroll addToCart Kayland"
click at [1275, 170] on span "DELETE" at bounding box center [1285, 172] width 44 height 13
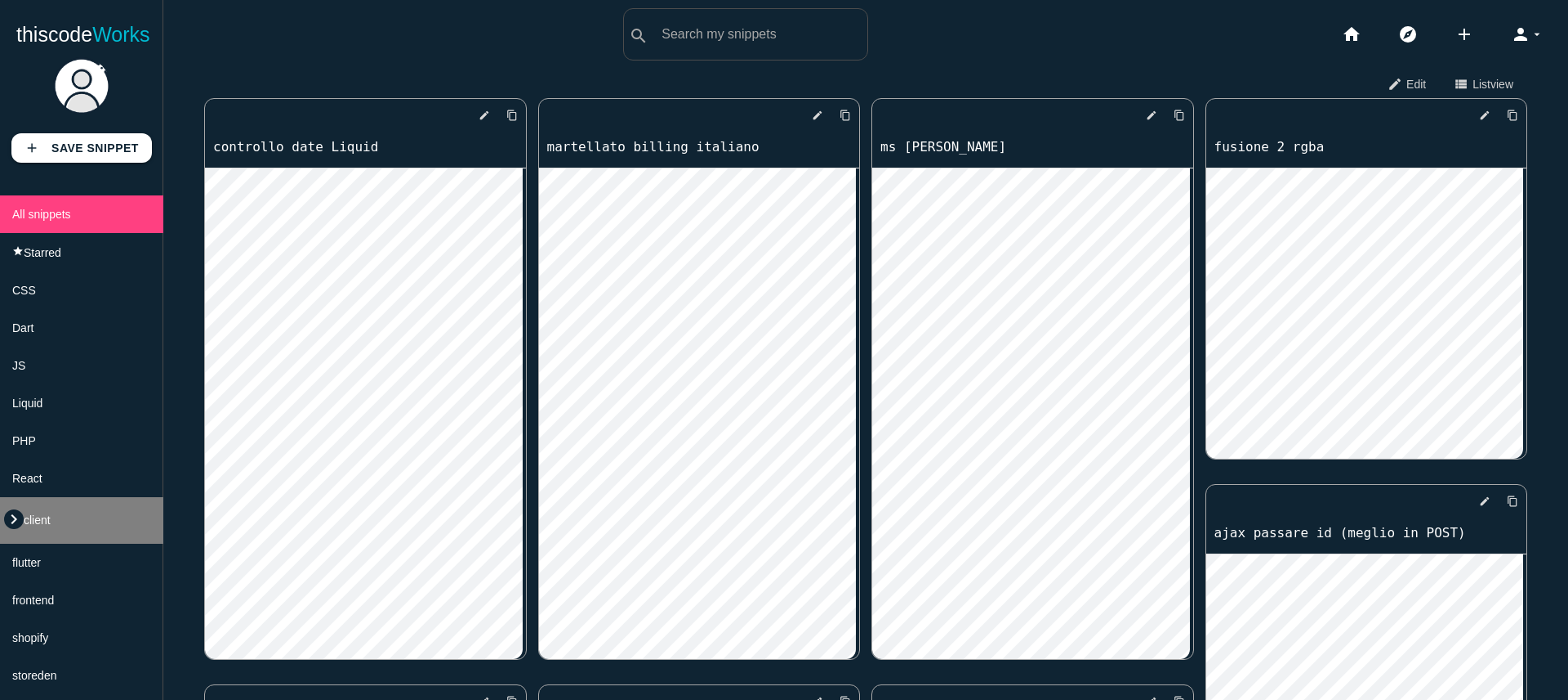
click at [11, 529] on icon "keyboard_arrow_right" at bounding box center [14, 518] width 19 height 19
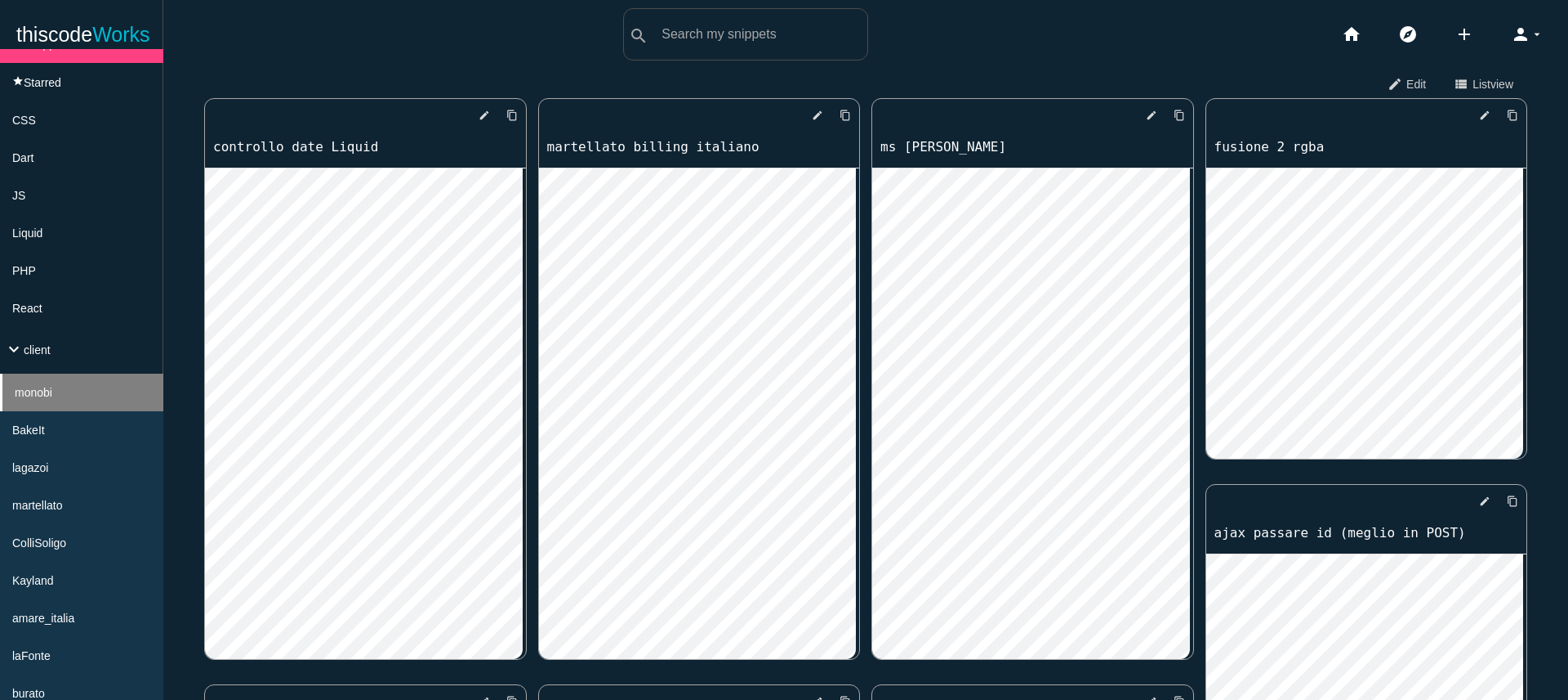
scroll to position [343, 0]
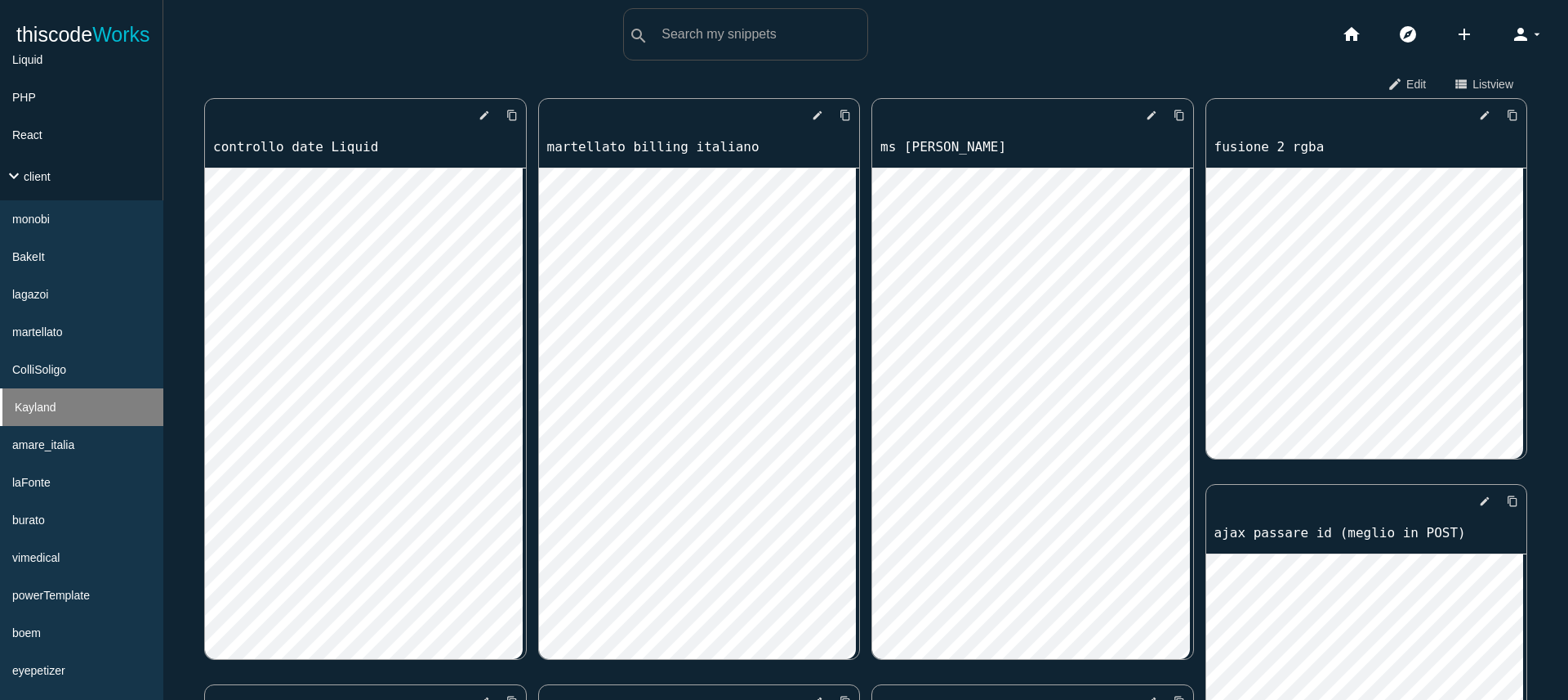
click at [64, 421] on li "Kayland" at bounding box center [81, 407] width 163 height 37
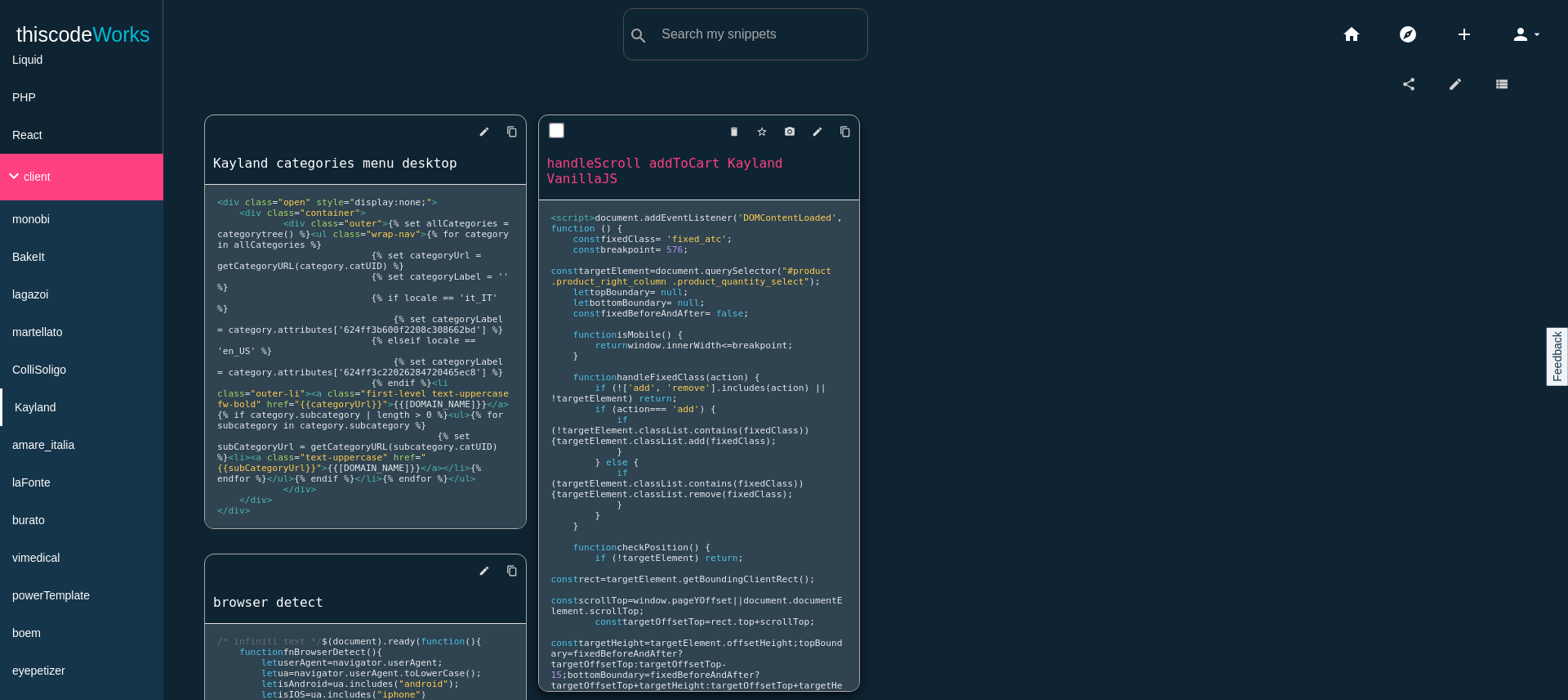
click at [643, 167] on link "handleScroll addToCart Kayland VanillaJS" at bounding box center [700, 171] width 321 height 35
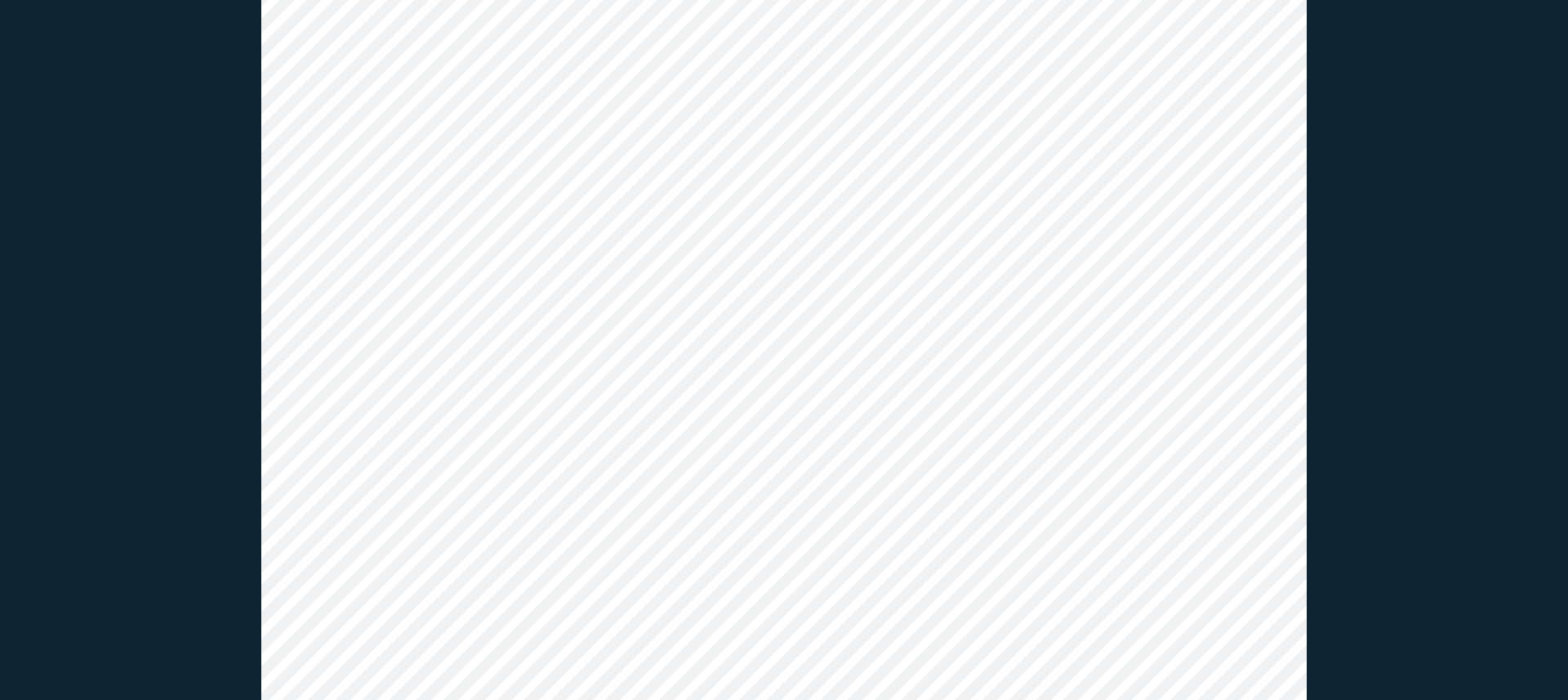
scroll to position [1581, 0]
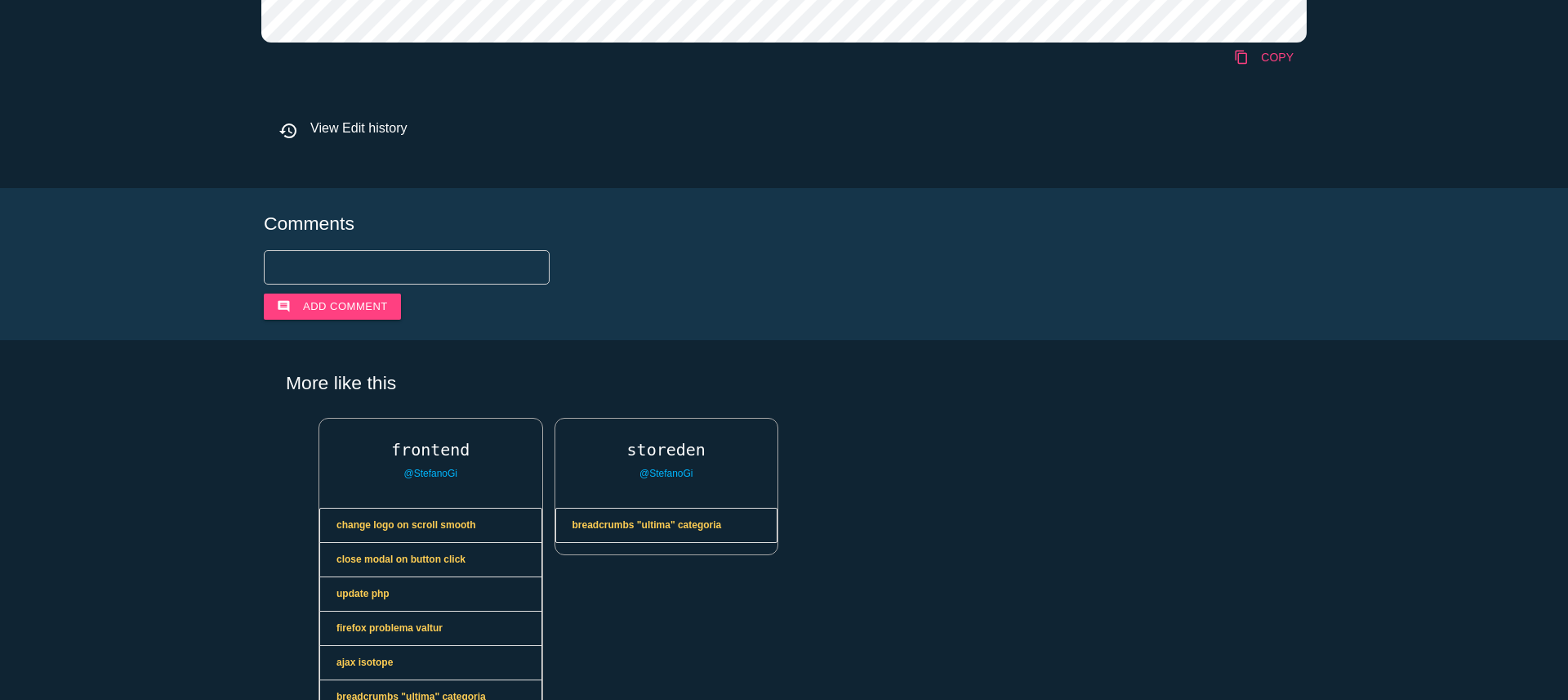
click at [1266, 60] on link "content_copy COPY" at bounding box center [1264, 57] width 86 height 30
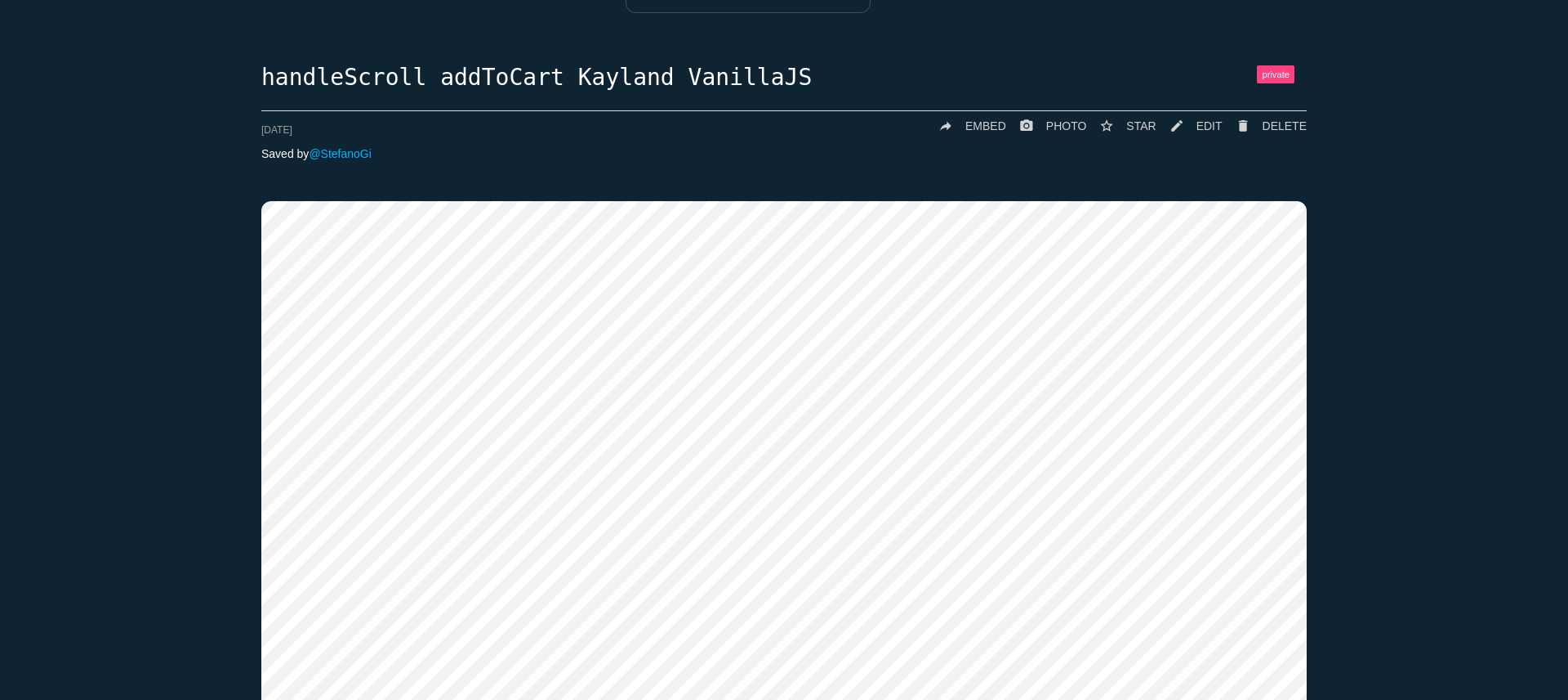
scroll to position [0, 0]
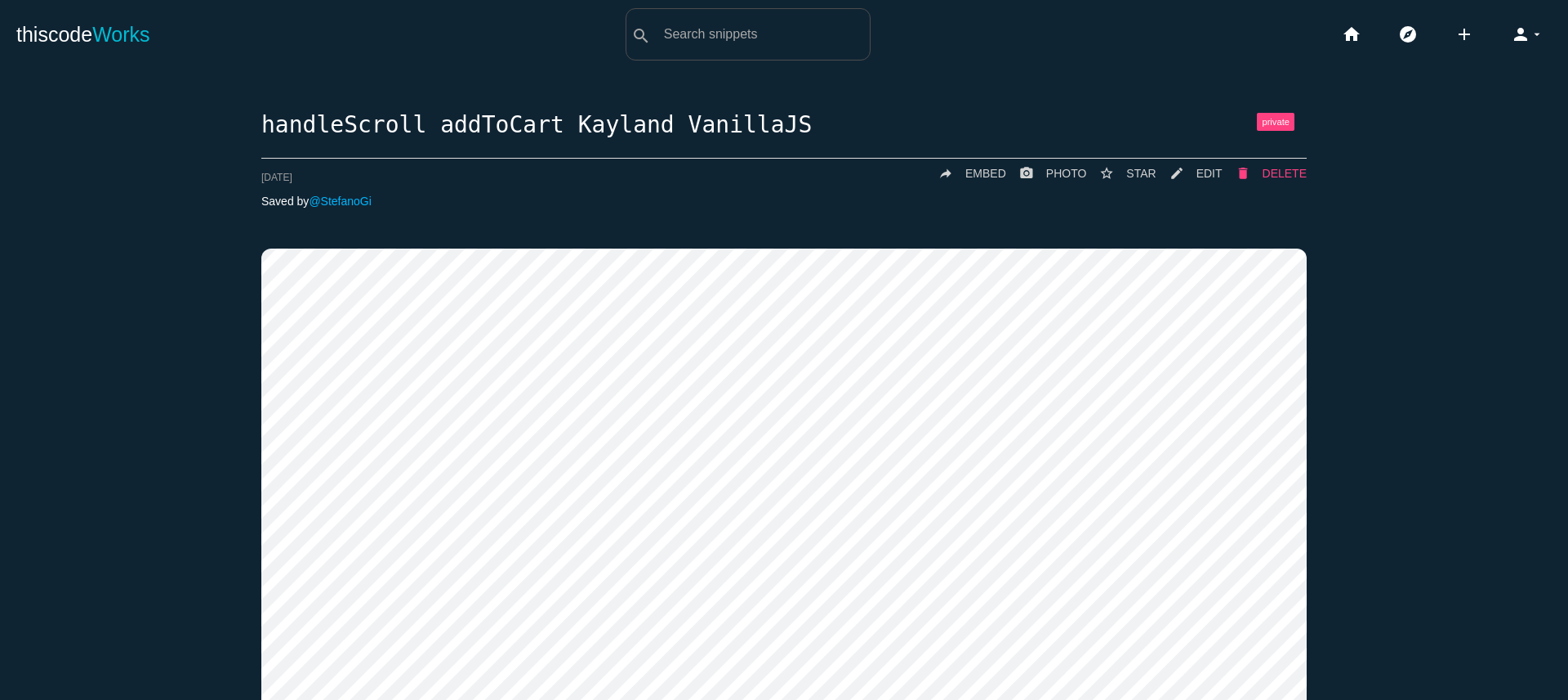
click at [1266, 177] on span "DELETE" at bounding box center [1285, 172] width 44 height 13
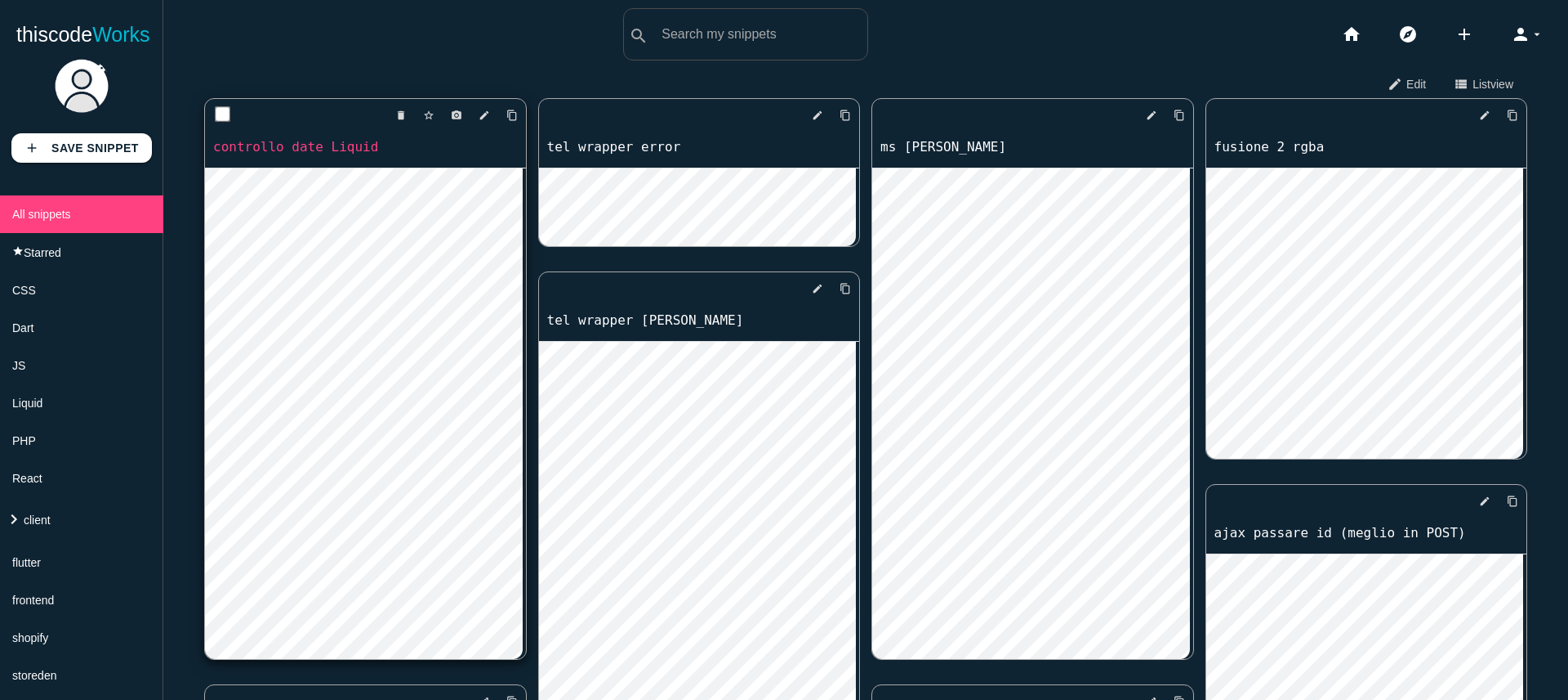
click at [275, 141] on link "controllo date Liquid" at bounding box center [366, 146] width 321 height 19
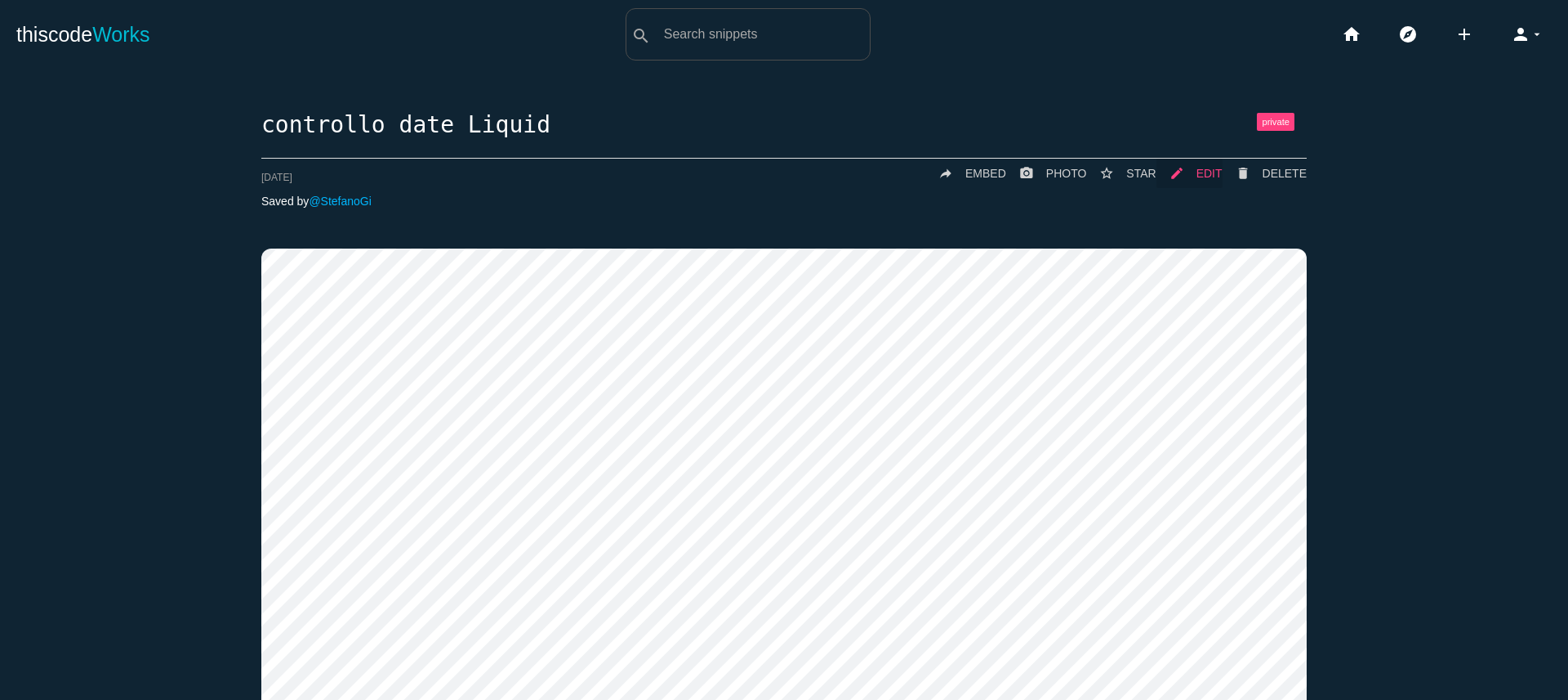
click at [1207, 167] on span "EDIT" at bounding box center [1209, 172] width 26 height 13
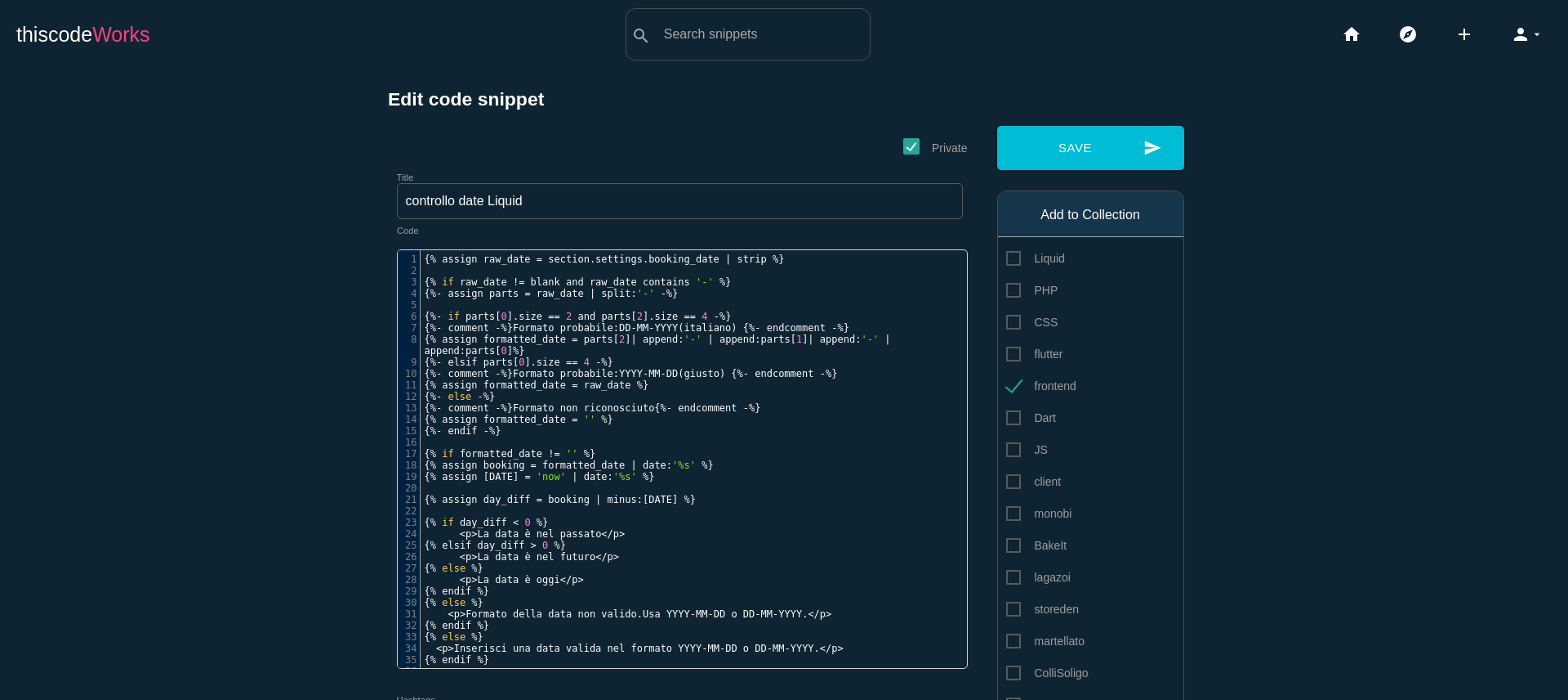
click at [130, 37] on span "Works" at bounding box center [121, 34] width 57 height 23
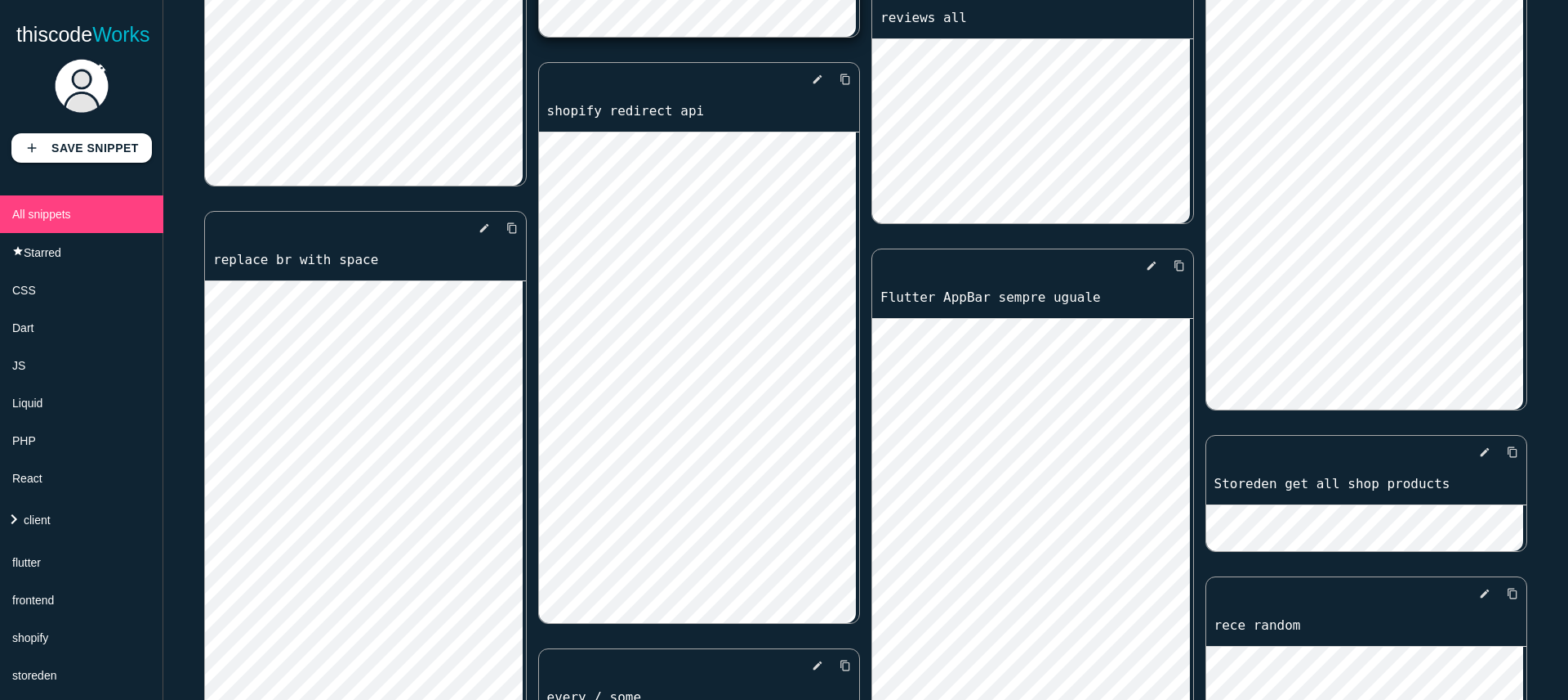
scroll to position [1261, 0]
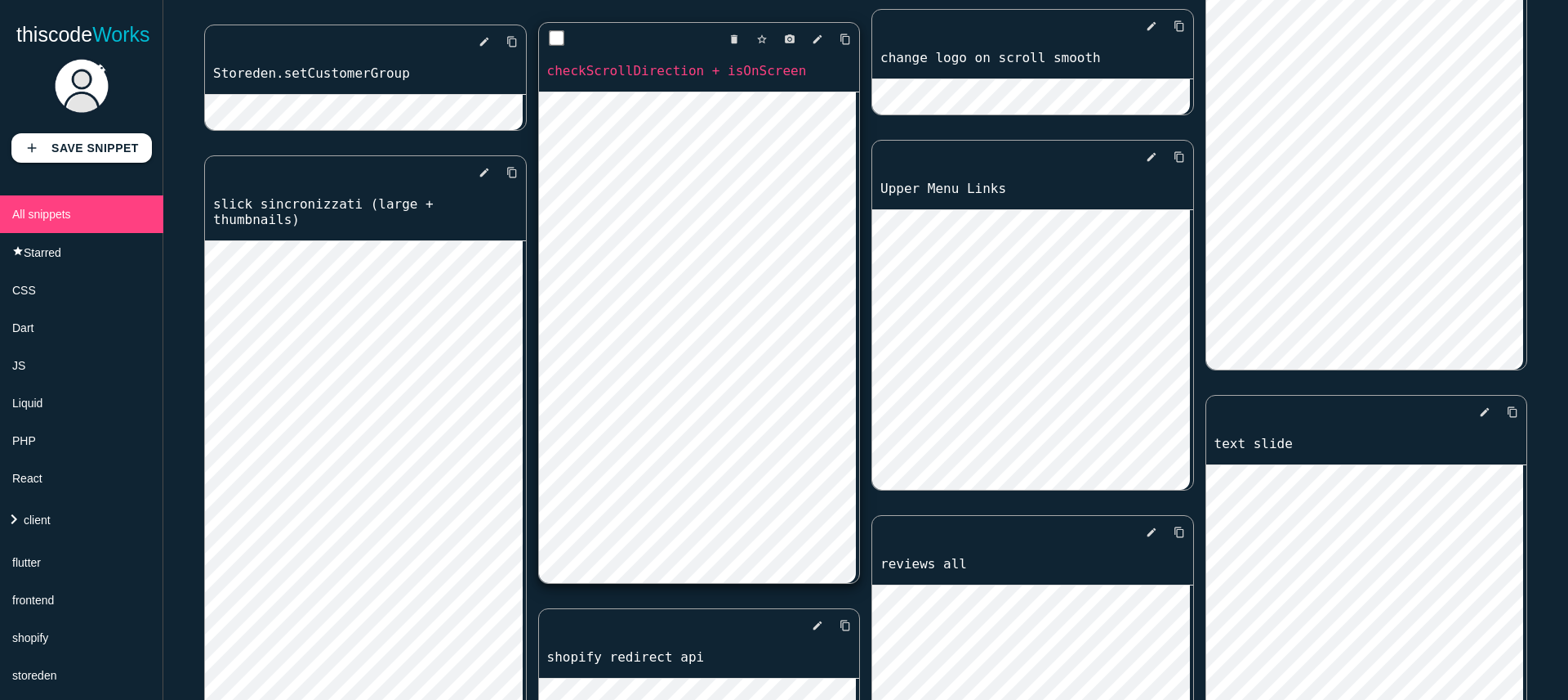
click at [640, 71] on link "checkScrollDirection + isOnScreen" at bounding box center [700, 71] width 321 height 19
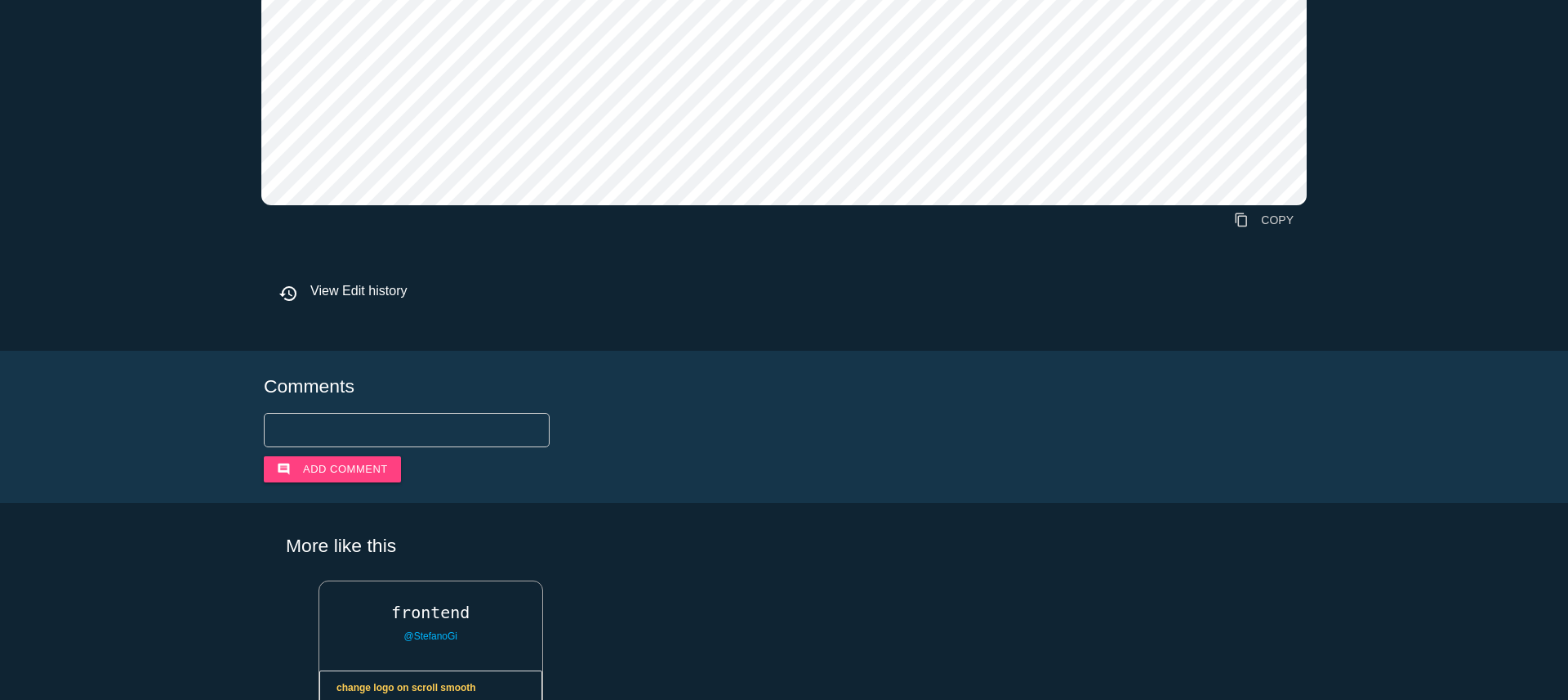
scroll to position [1166, 0]
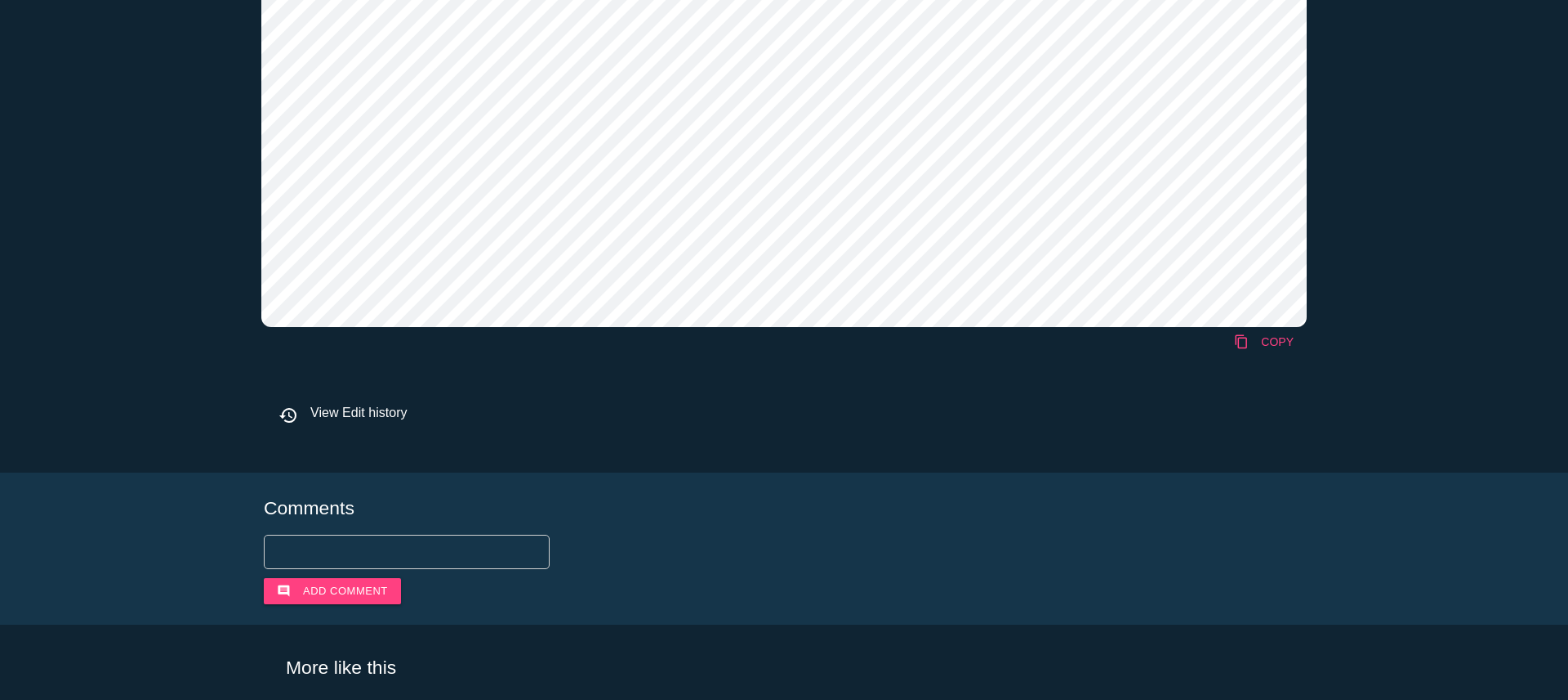
click at [1255, 351] on link "content_copy COPY" at bounding box center [1264, 342] width 86 height 30
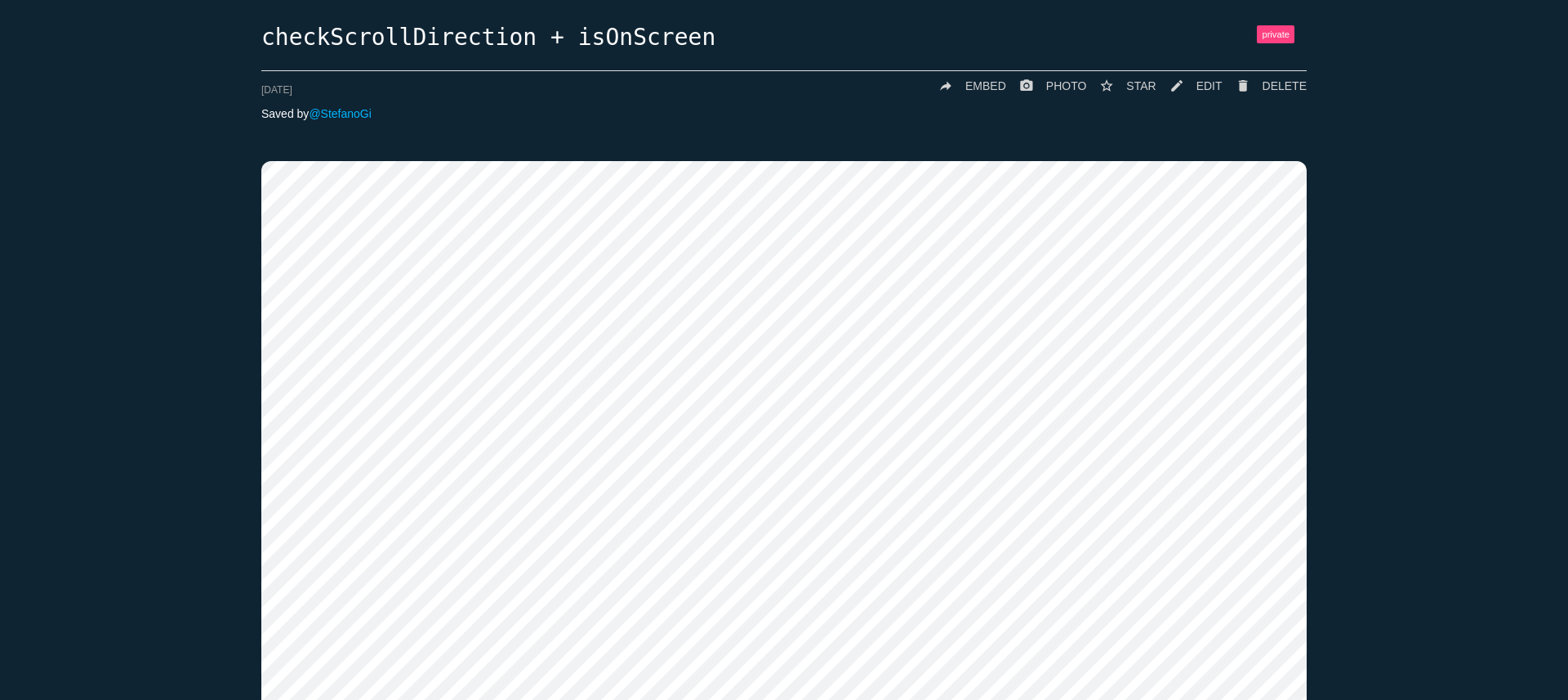
scroll to position [0, 0]
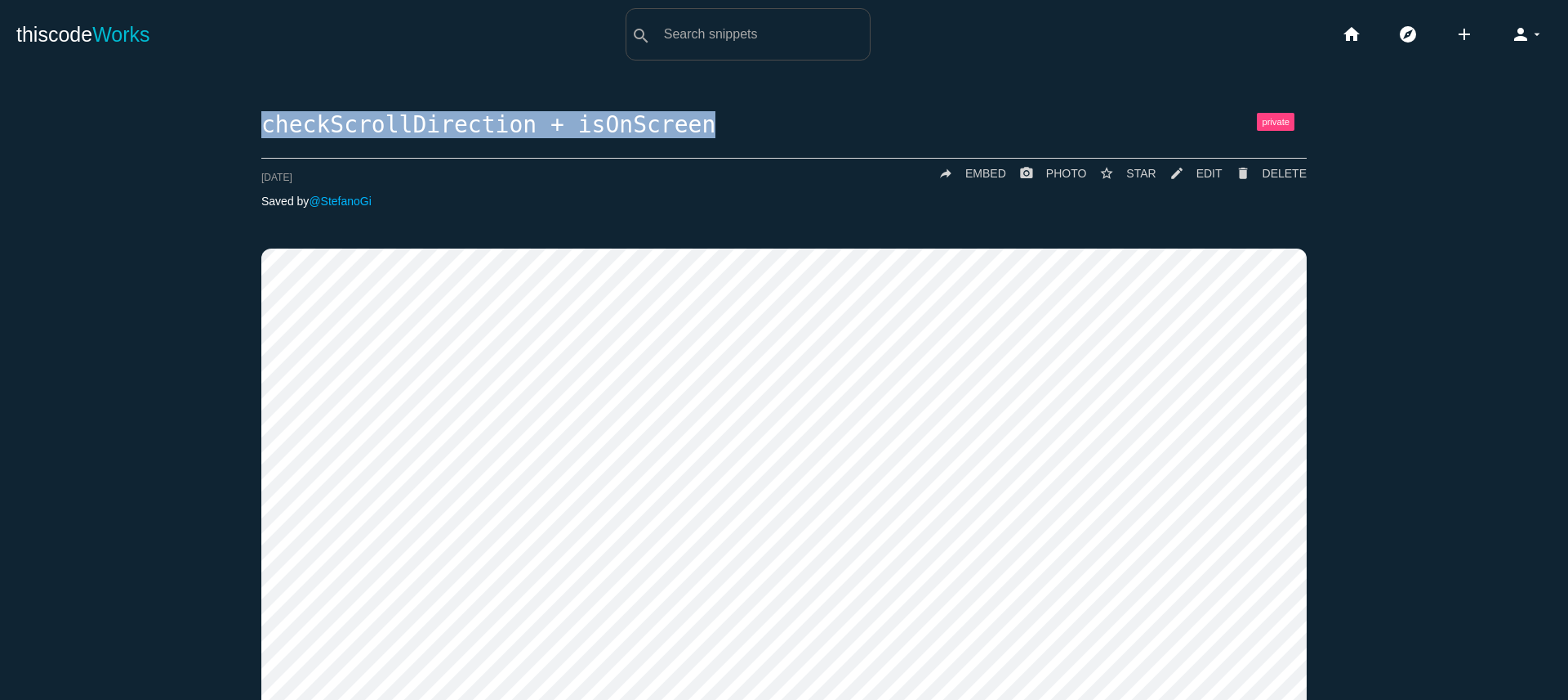
drag, startPoint x: 255, startPoint y: 122, endPoint x: 715, endPoint y: 117, distance: 460.0
click at [715, 117] on h1 "checkScrollDirection + isOnScreen" at bounding box center [783, 125] width 1045 height 25
copy h1 "checkScrollDirection + isOnScreen"
click at [1184, 175] on link "mode_edit EDIT" at bounding box center [1190, 173] width 66 height 30
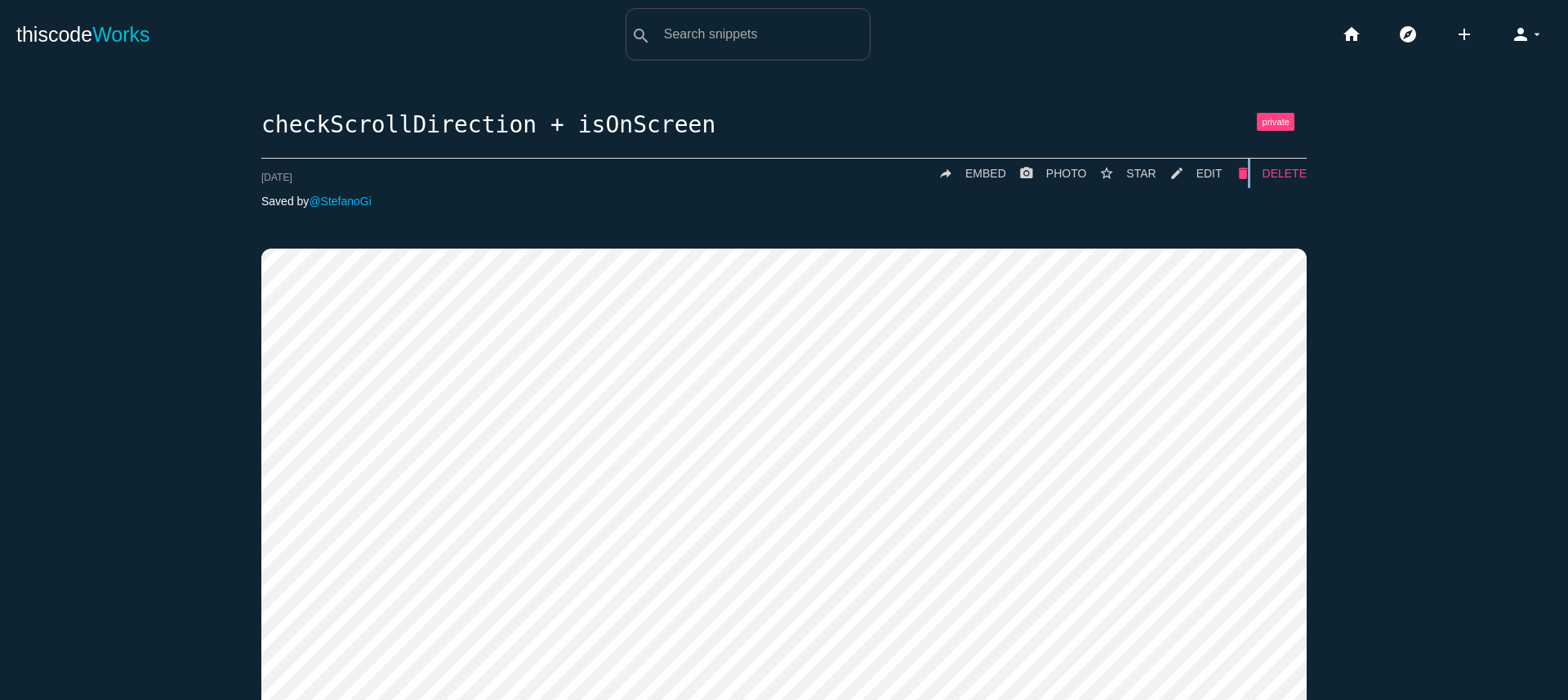
click at [1245, 180] on icon "delete" at bounding box center [1243, 173] width 14 height 30
click at [1271, 167] on span "DELETE" at bounding box center [1285, 172] width 44 height 13
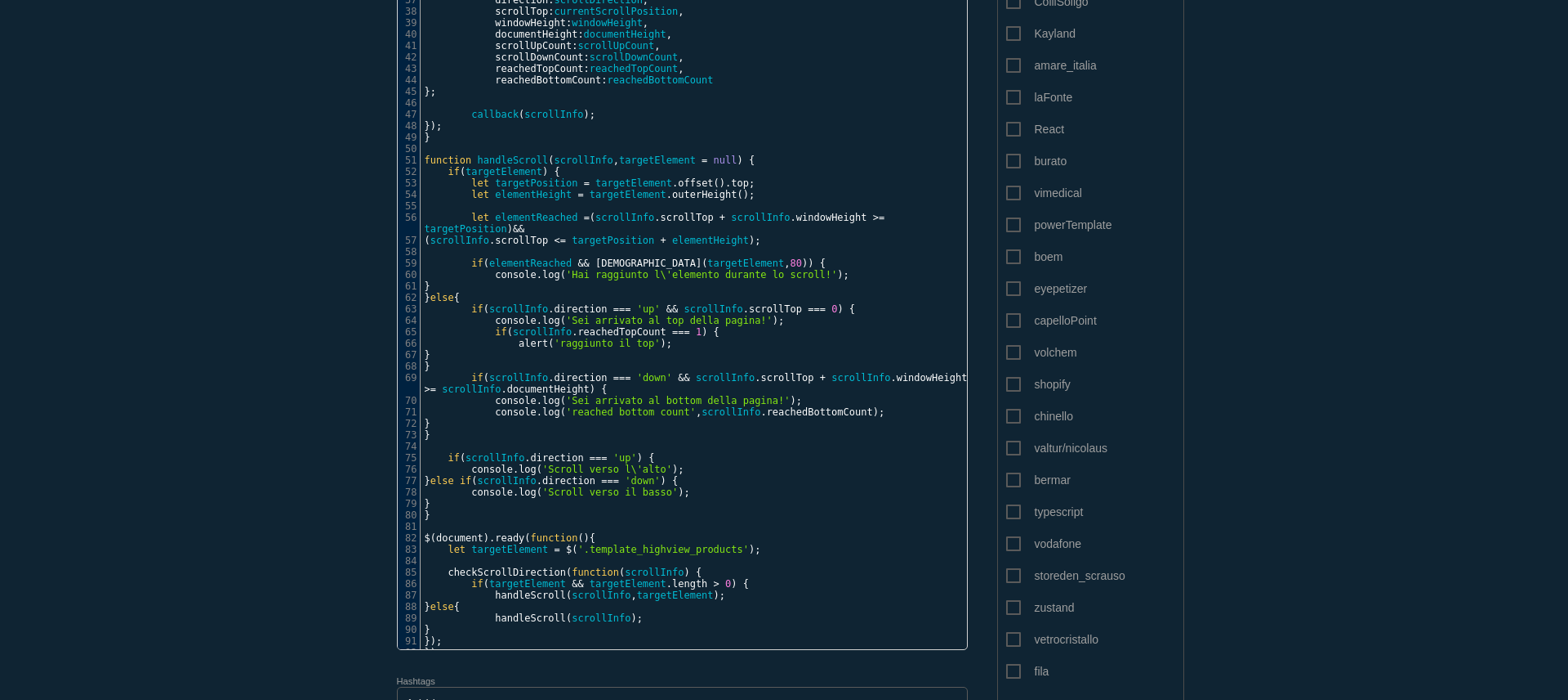
scroll to position [1014, 0]
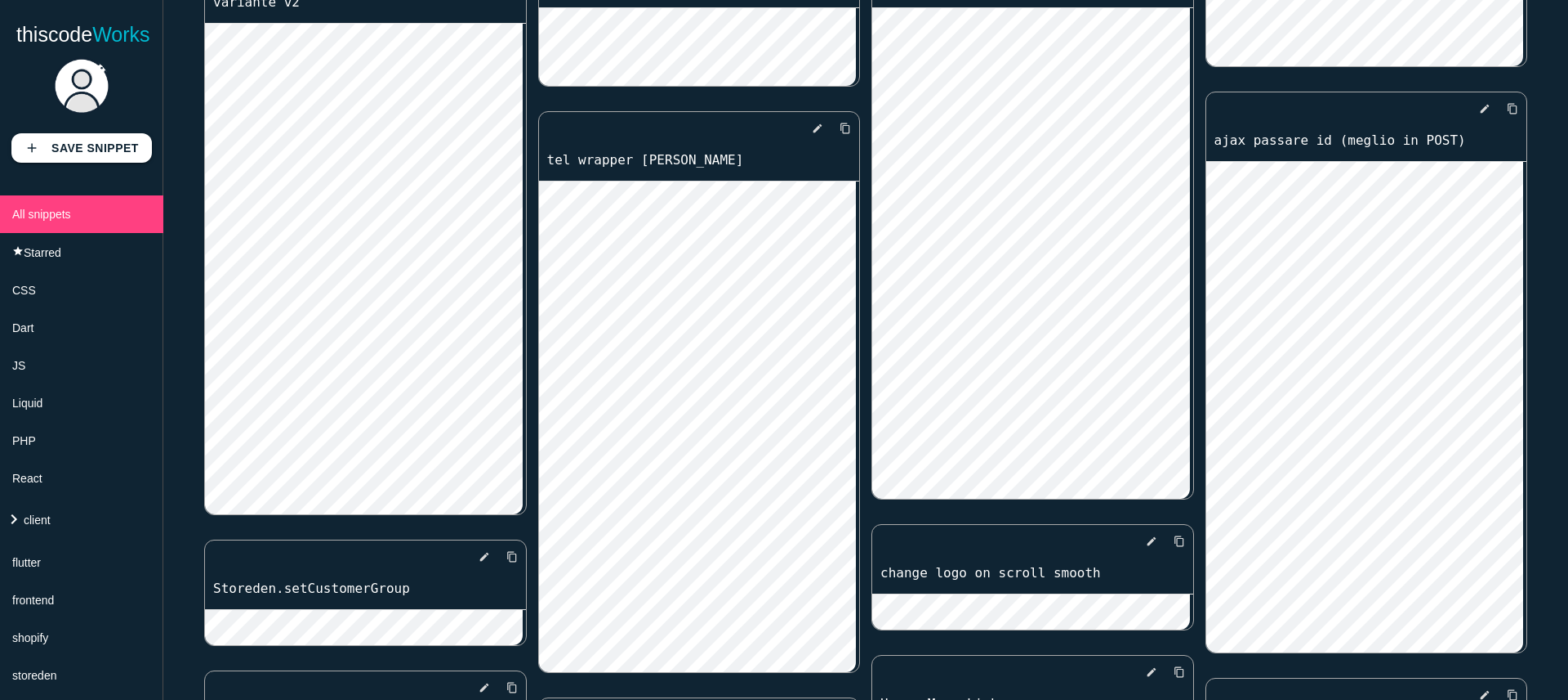
scroll to position [420, 0]
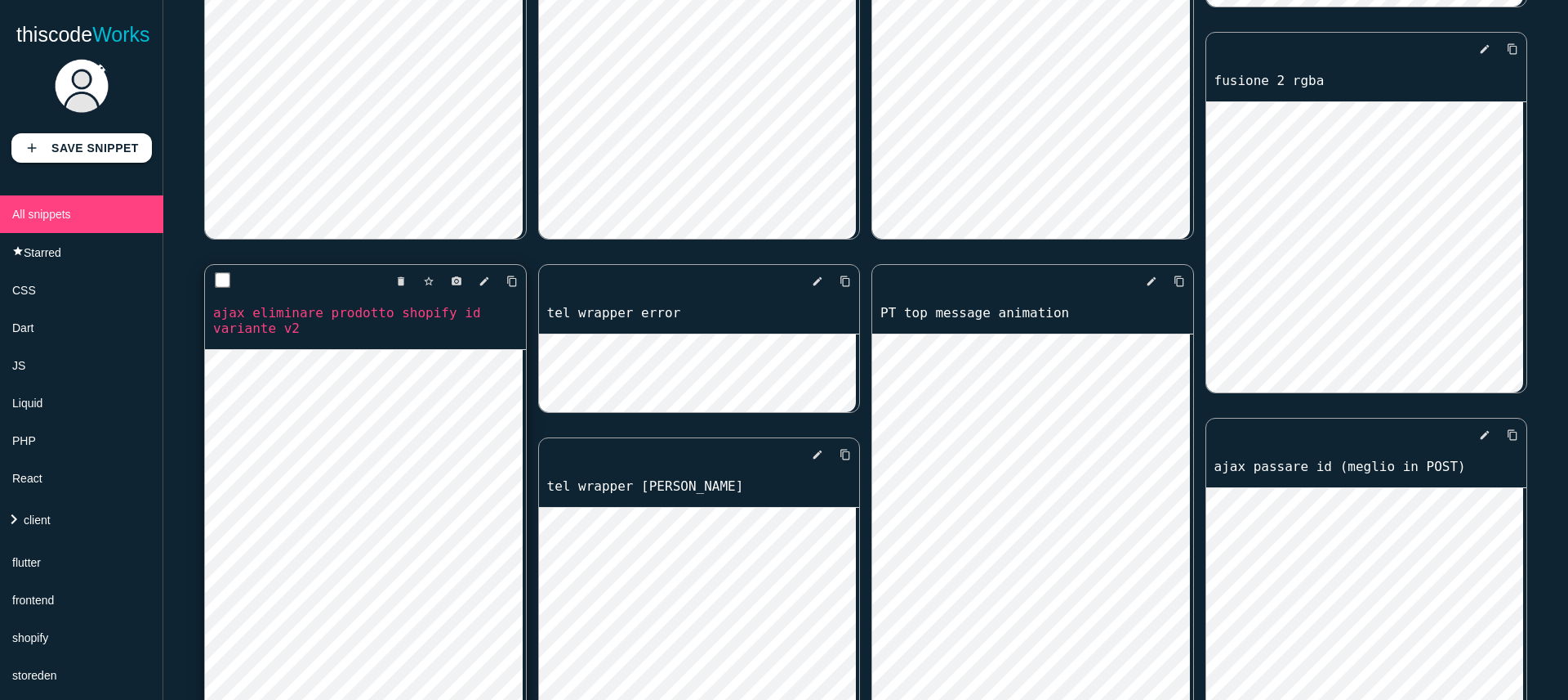
click at [372, 313] on link "ajax eliminare prodotto shopify id variante v2" at bounding box center [366, 320] width 321 height 35
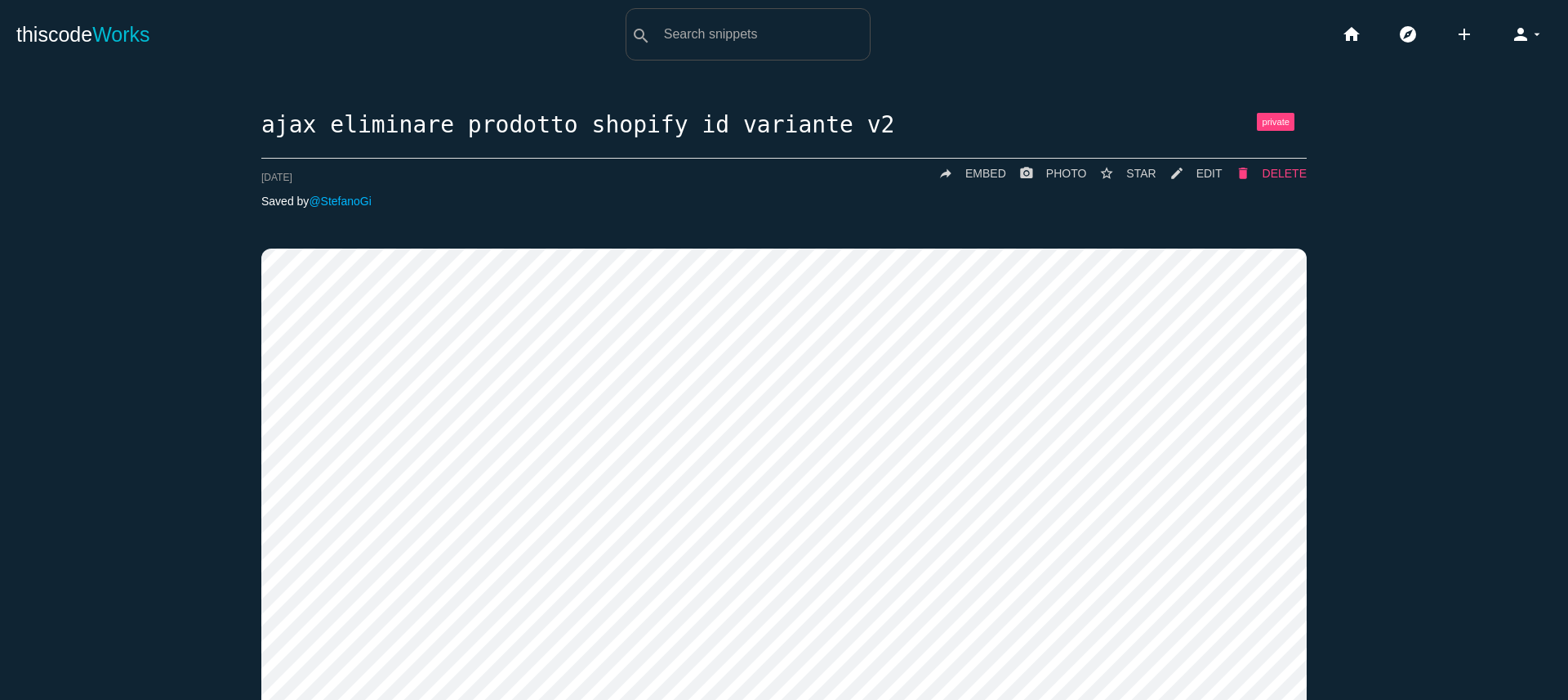
click at [1291, 173] on span "DELETE" at bounding box center [1285, 172] width 44 height 13
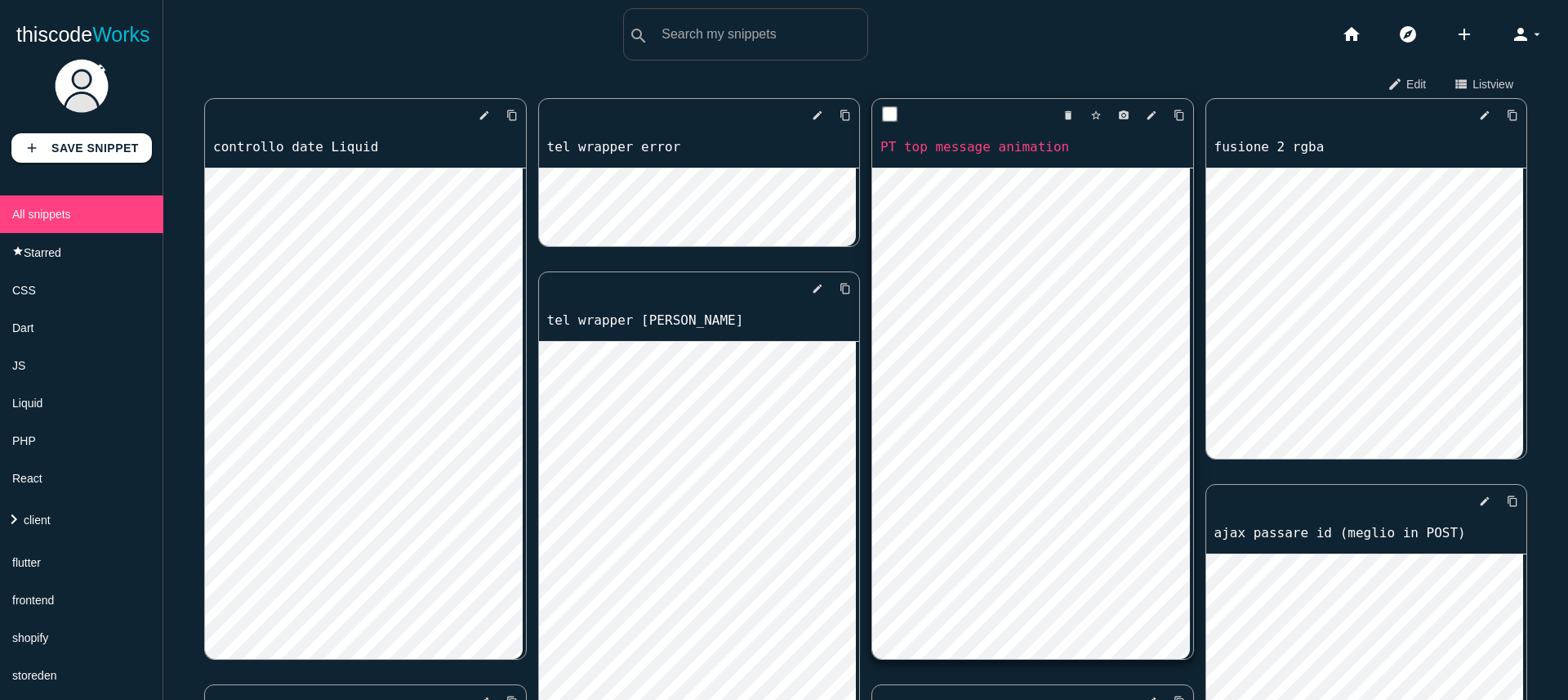
click at [1020, 142] on link "PT top message animation" at bounding box center [1033, 146] width 321 height 19
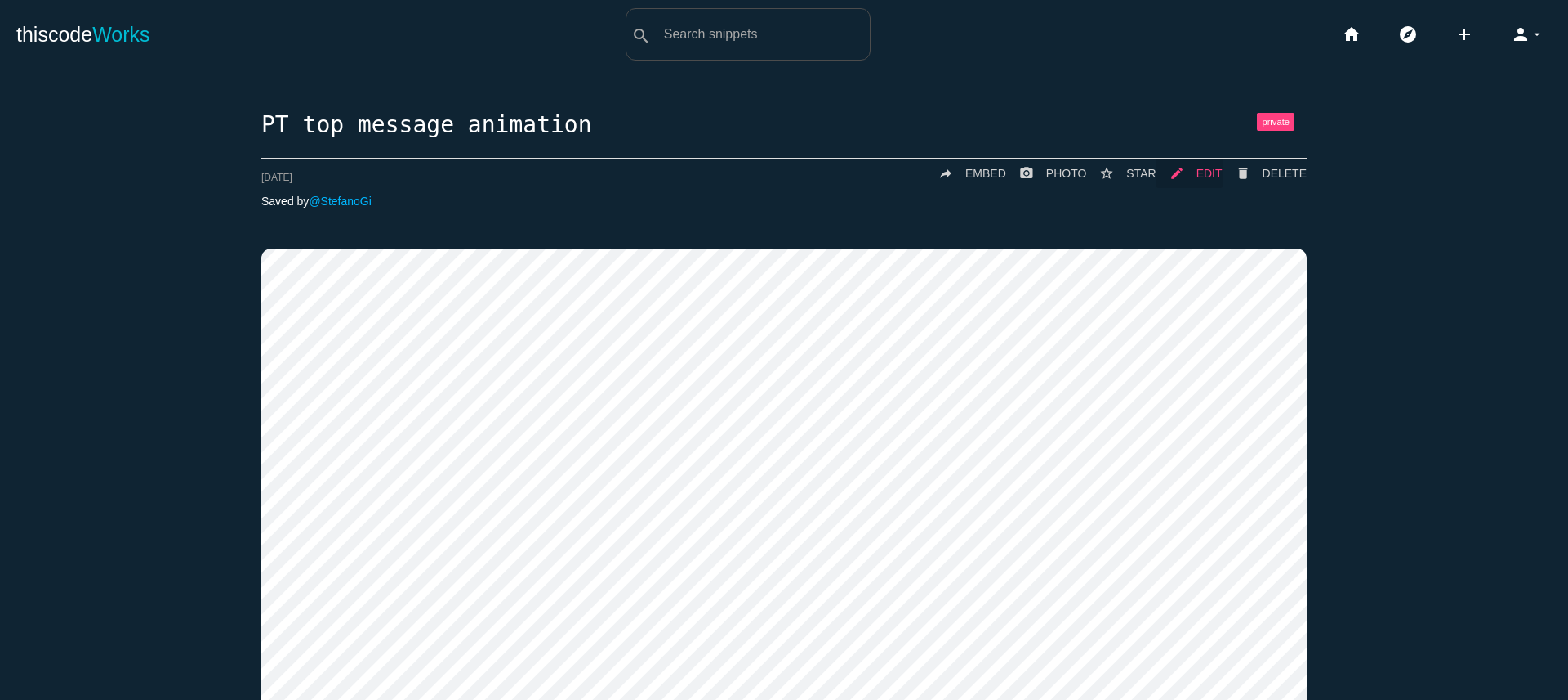
click at [1196, 167] on span "EDIT" at bounding box center [1209, 172] width 26 height 13
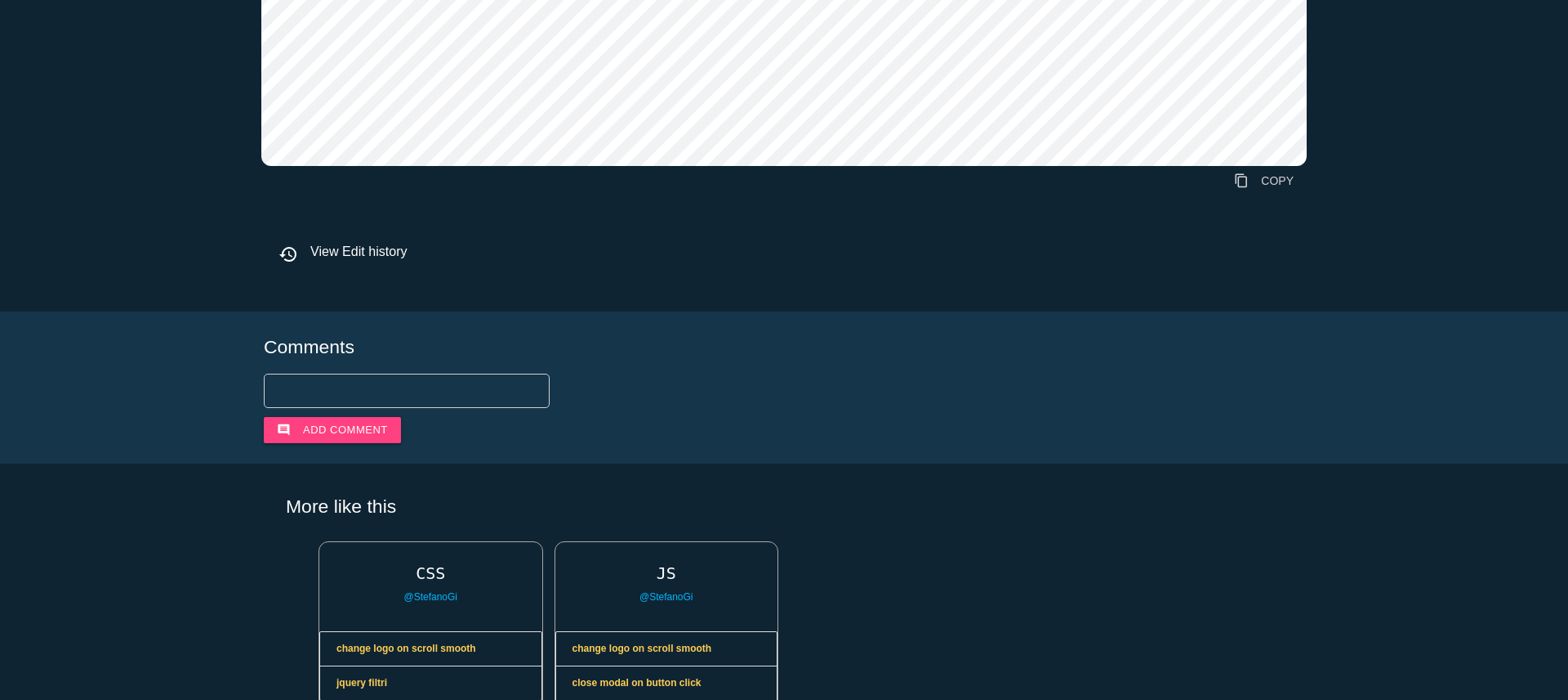
scroll to position [2622, 0]
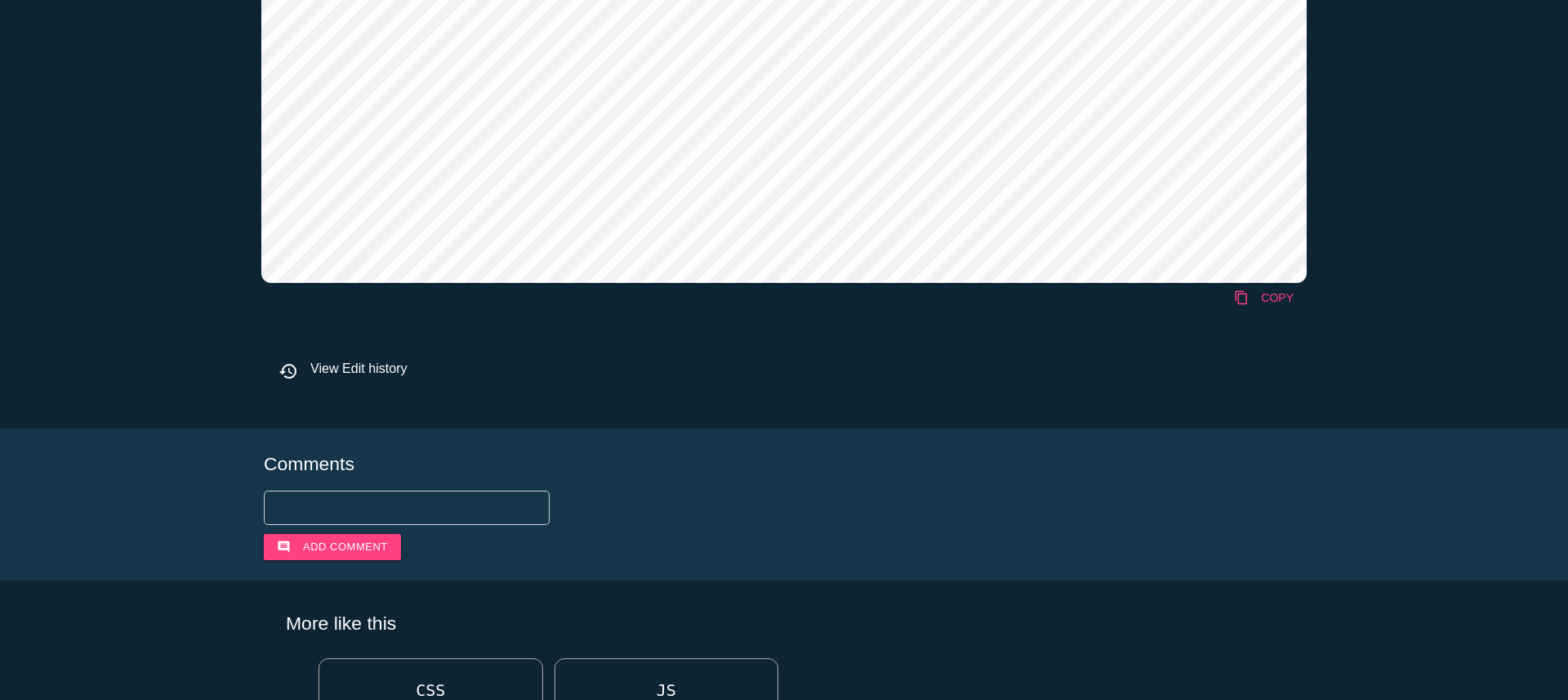
click at [1290, 297] on link "content_copy COPY" at bounding box center [1264, 298] width 86 height 30
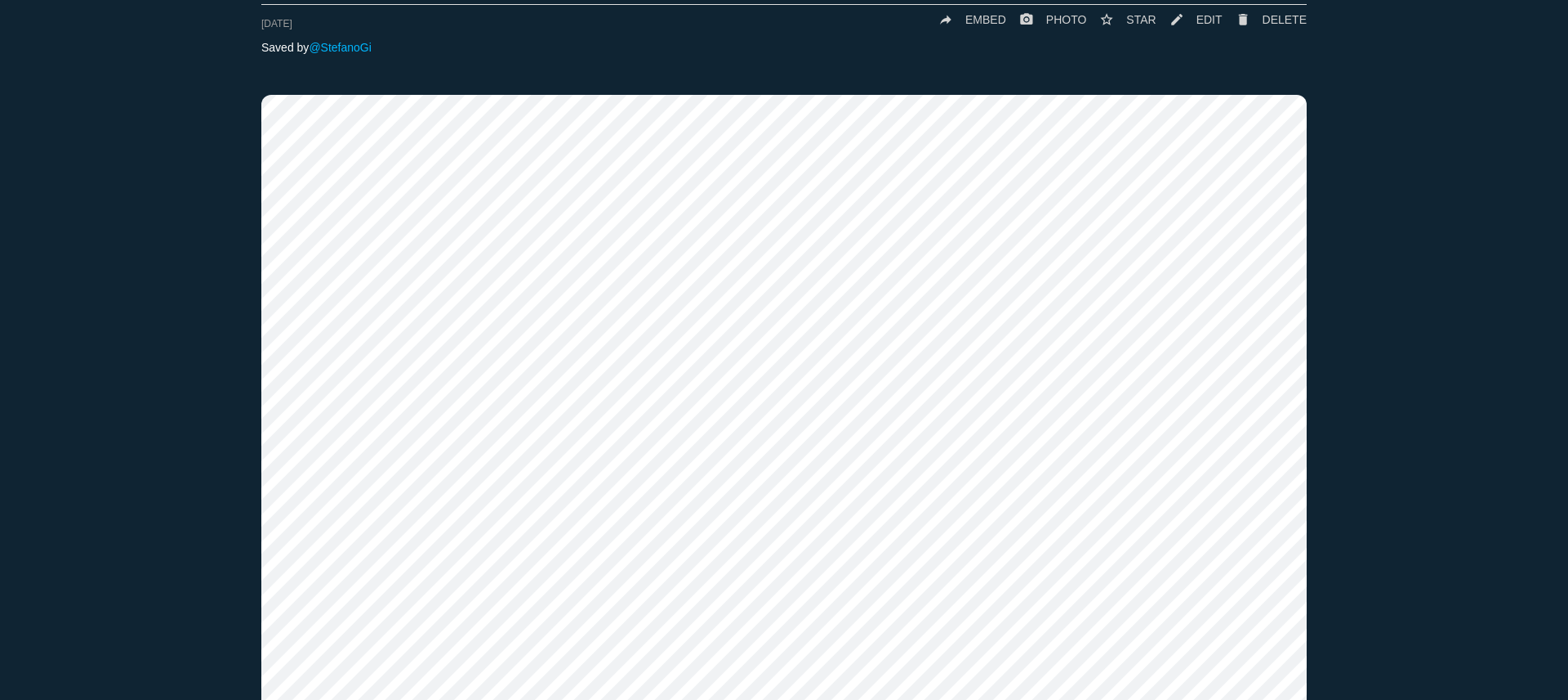
scroll to position [0, 0]
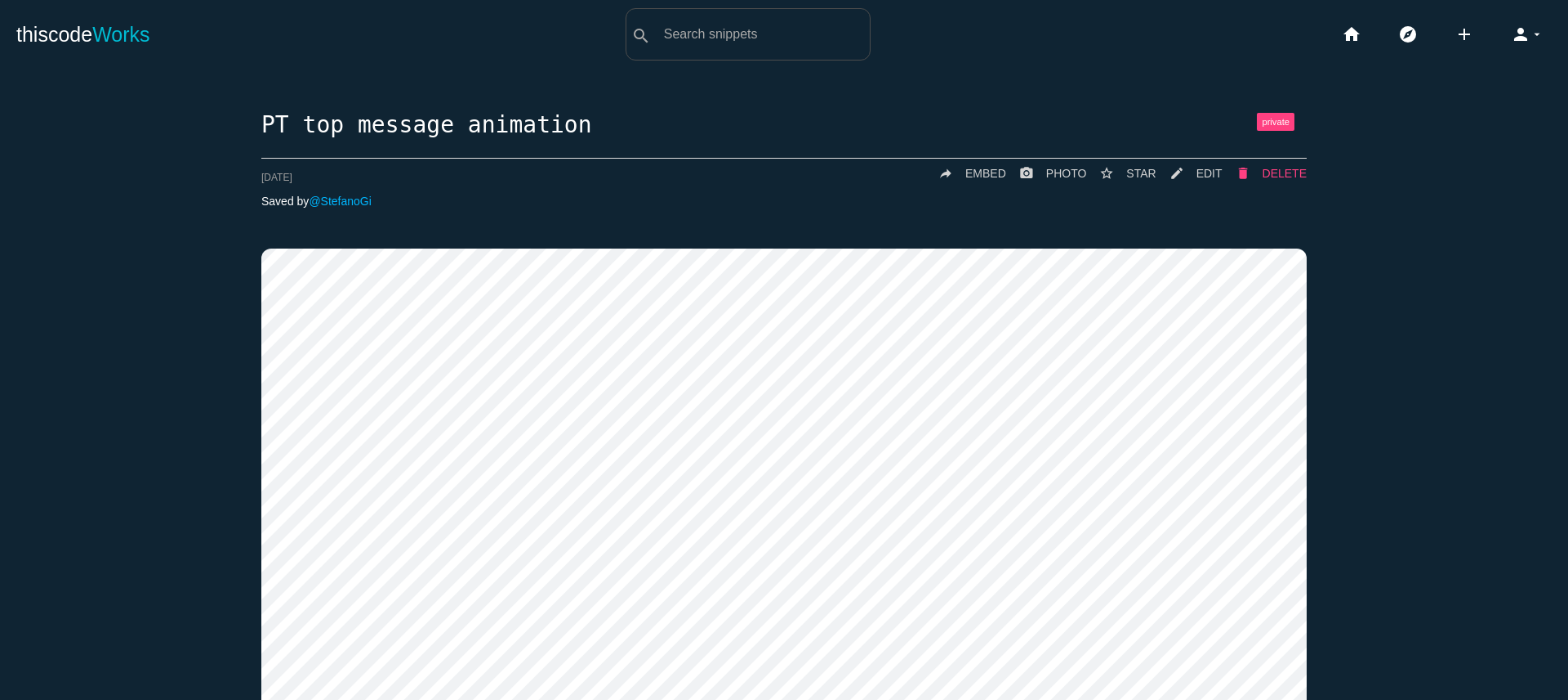
click at [1252, 172] on link "delete DELETE" at bounding box center [1265, 173] width 84 height 30
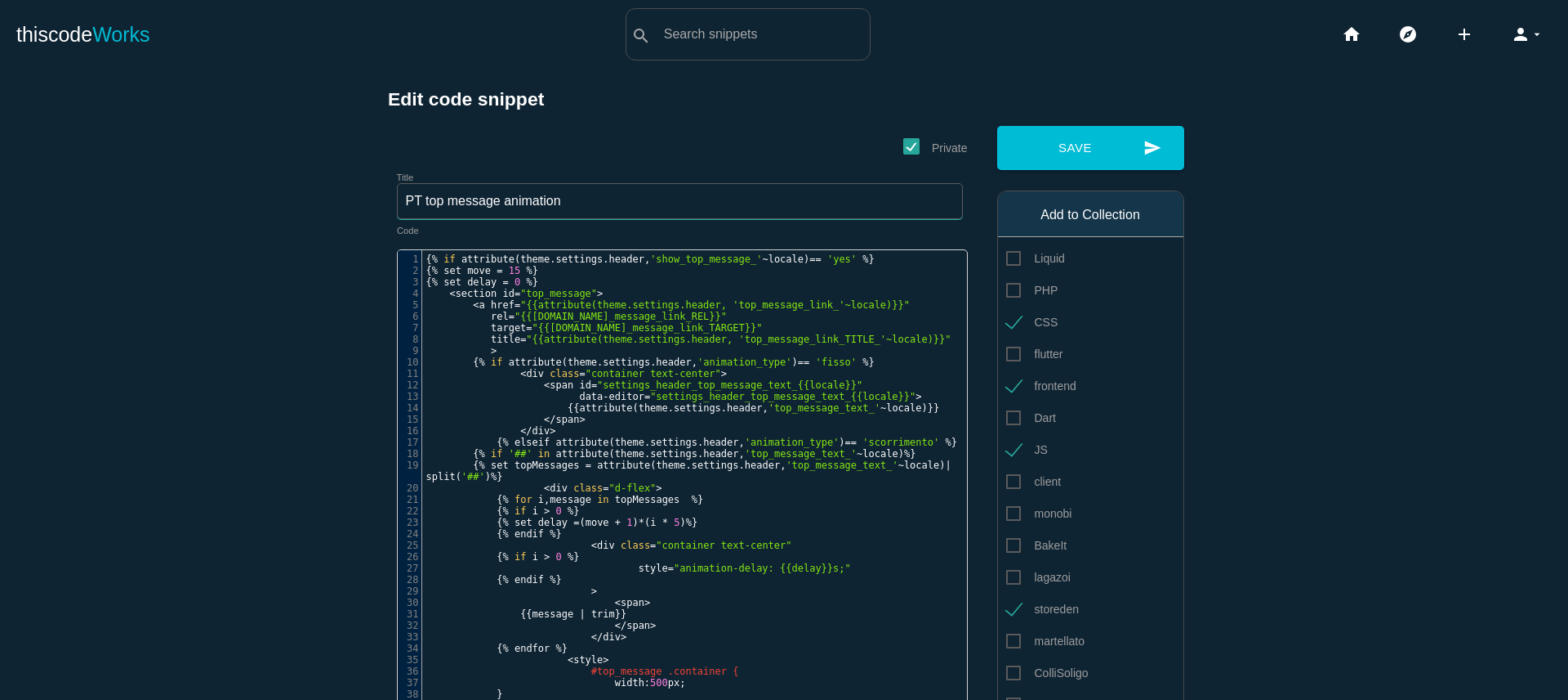
drag, startPoint x: 600, startPoint y: 196, endPoint x: 327, endPoint y: 198, distance: 273.0
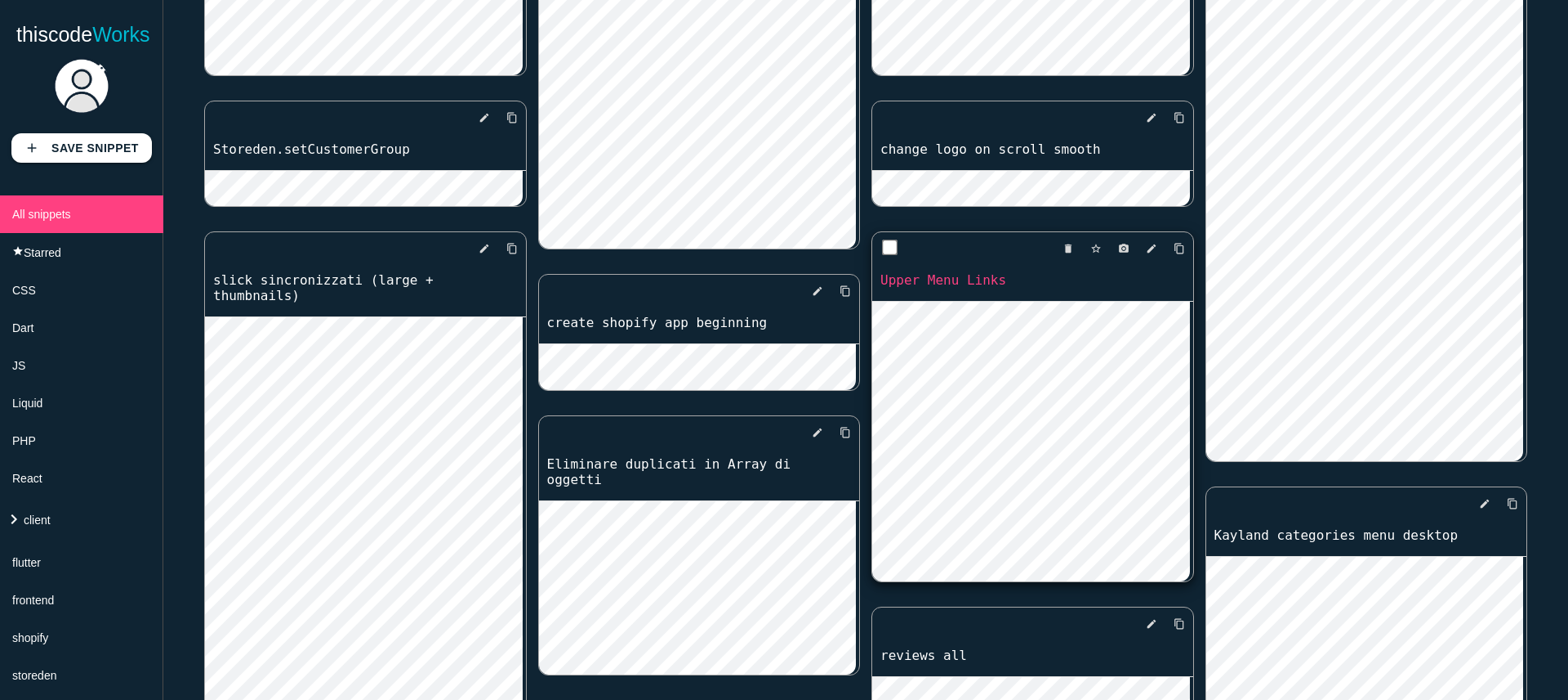
scroll to position [650, 0]
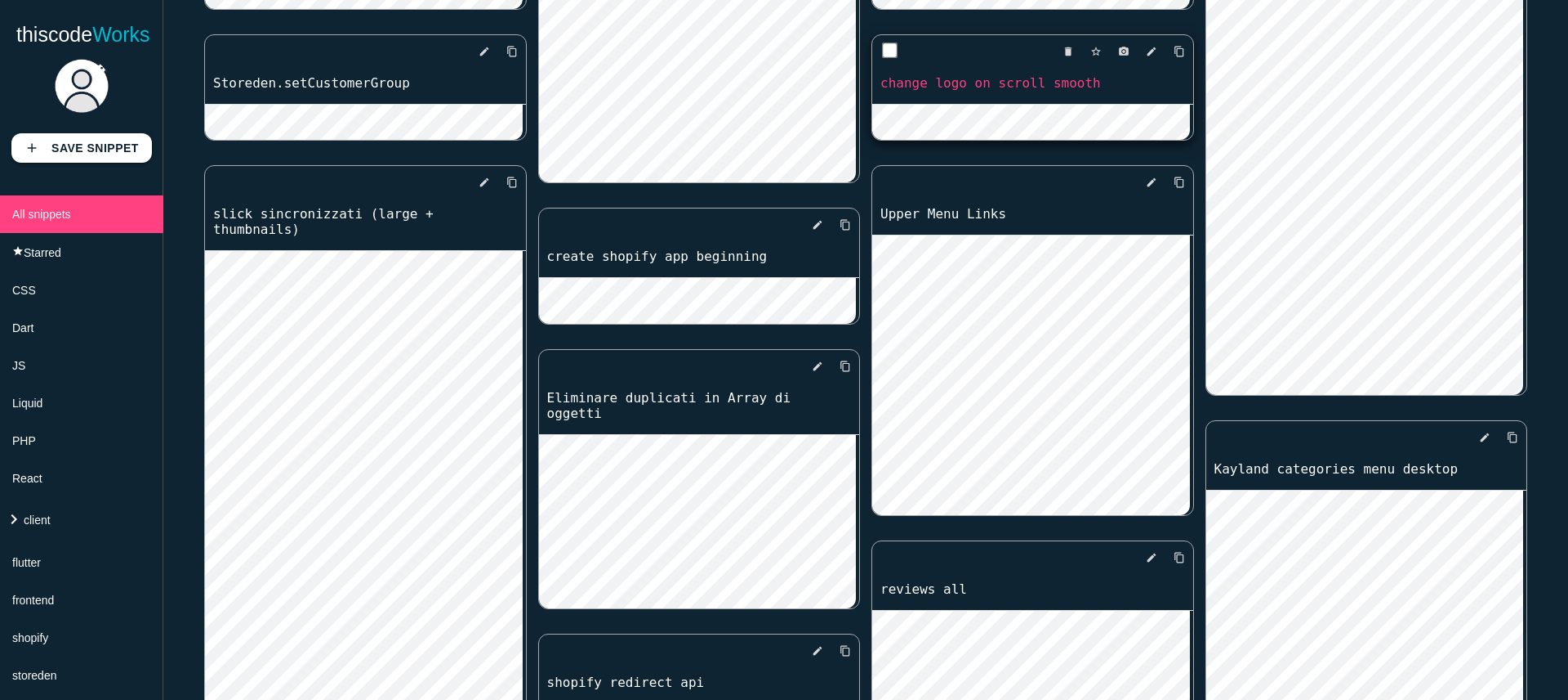
click at [1075, 86] on link "change logo on scroll smooth" at bounding box center [1033, 83] width 321 height 19
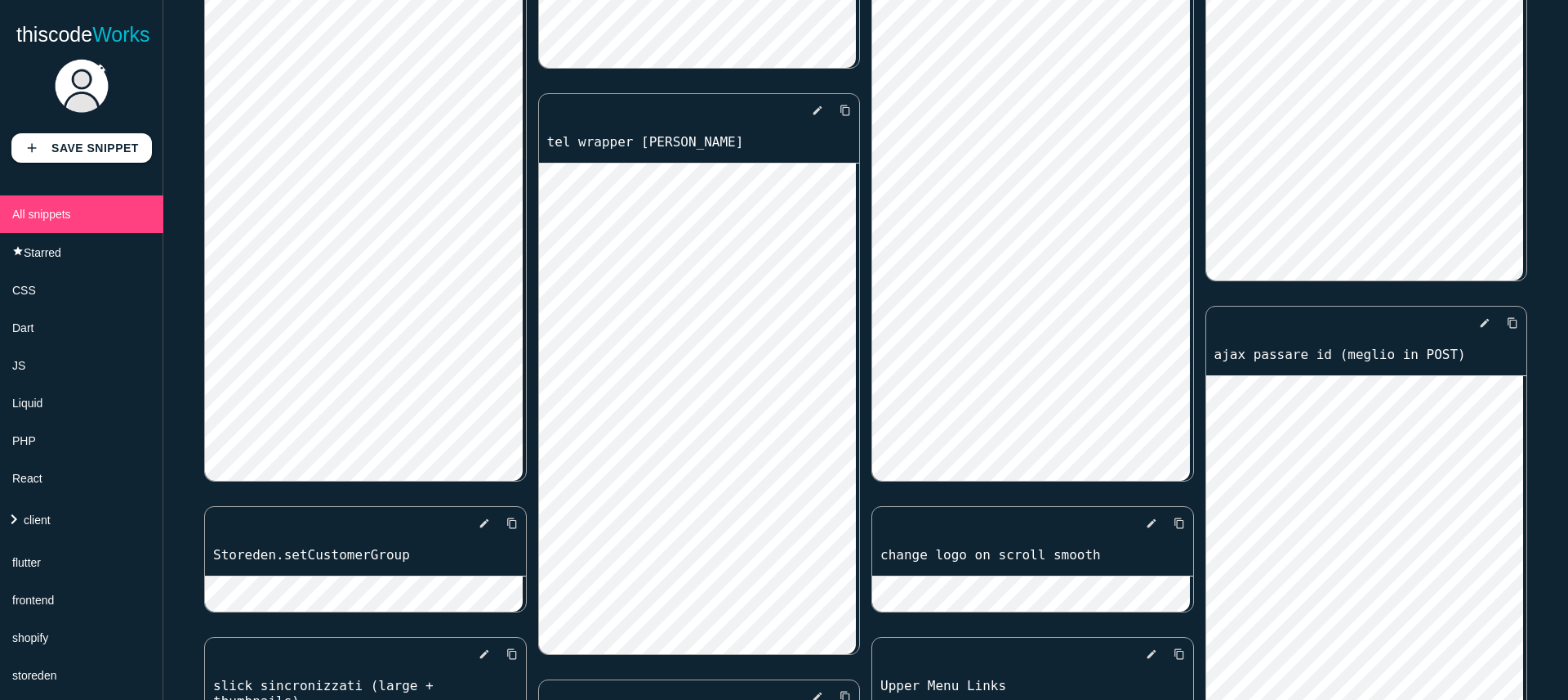
scroll to position [0, 0]
